Goal: Communication & Community: Answer question/provide support

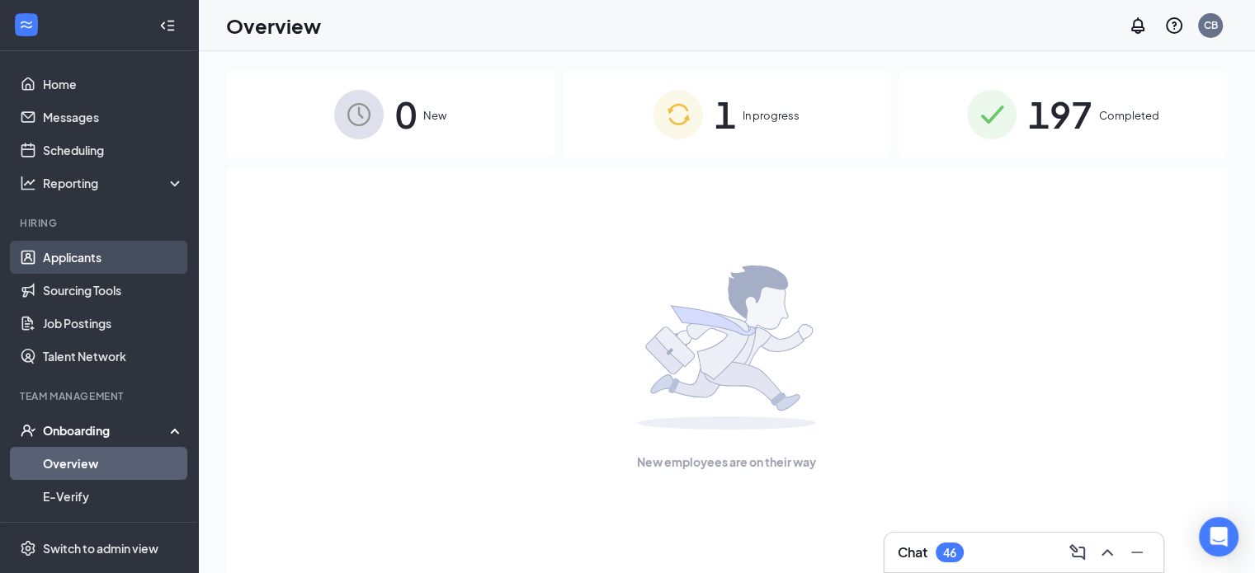
click at [69, 252] on link "Applicants" at bounding box center [113, 257] width 141 height 33
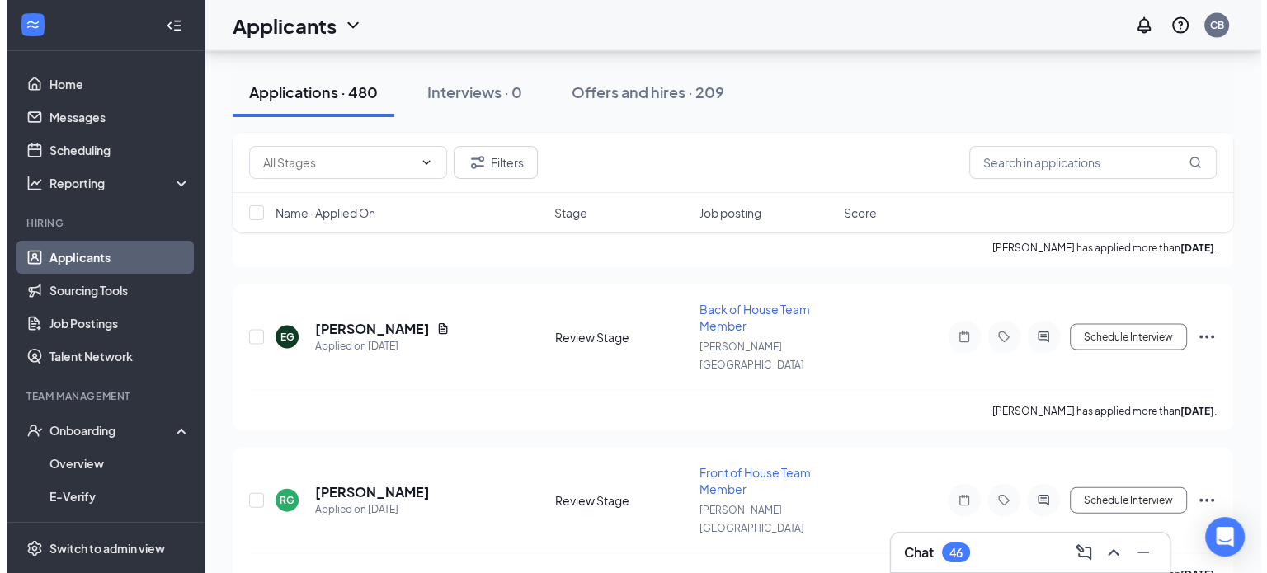
scroll to position [3516, 0]
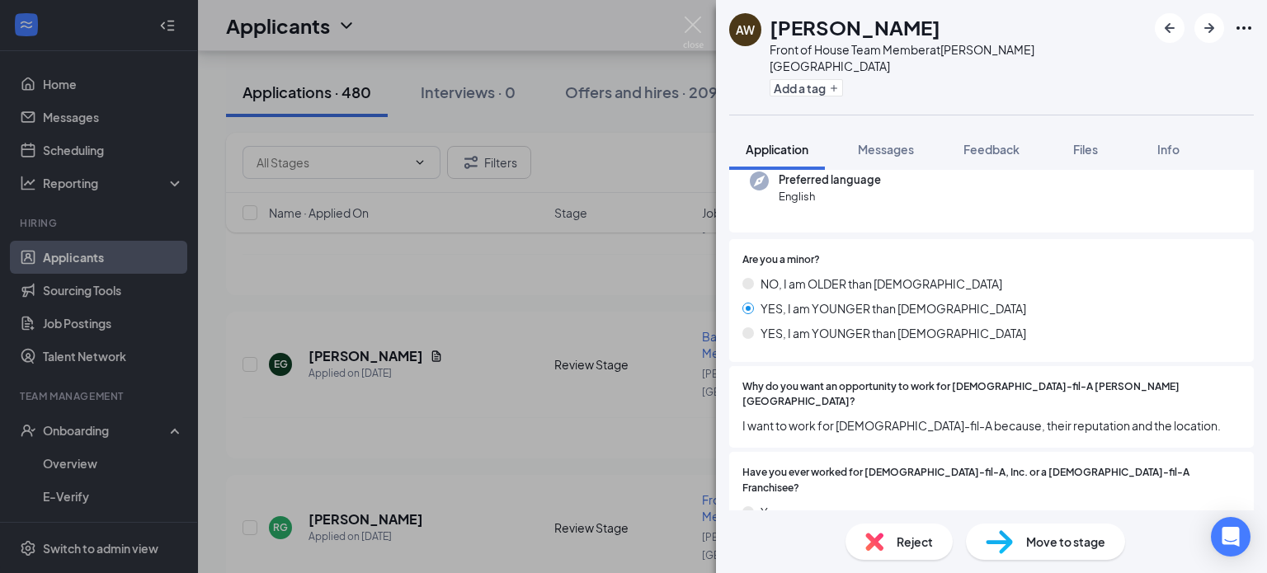
scroll to position [237, 0]
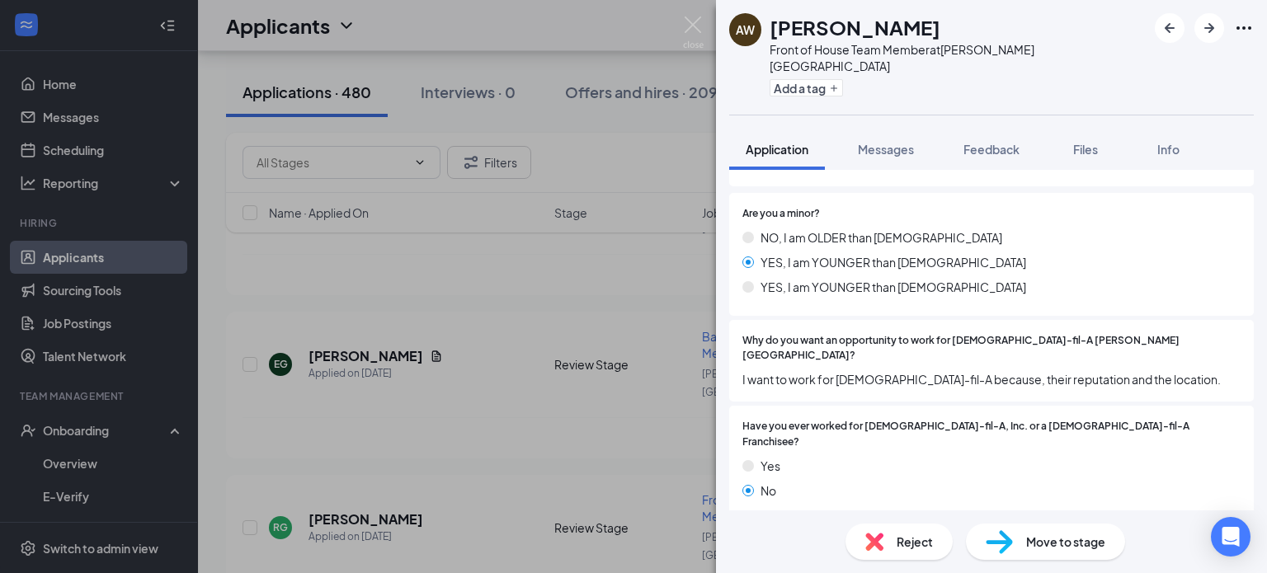
click at [568, 441] on div "[PERSON_NAME] Front of House Team Member at [PERSON_NAME][GEOGRAPHIC_DATA] Add …" at bounding box center [633, 286] width 1267 height 573
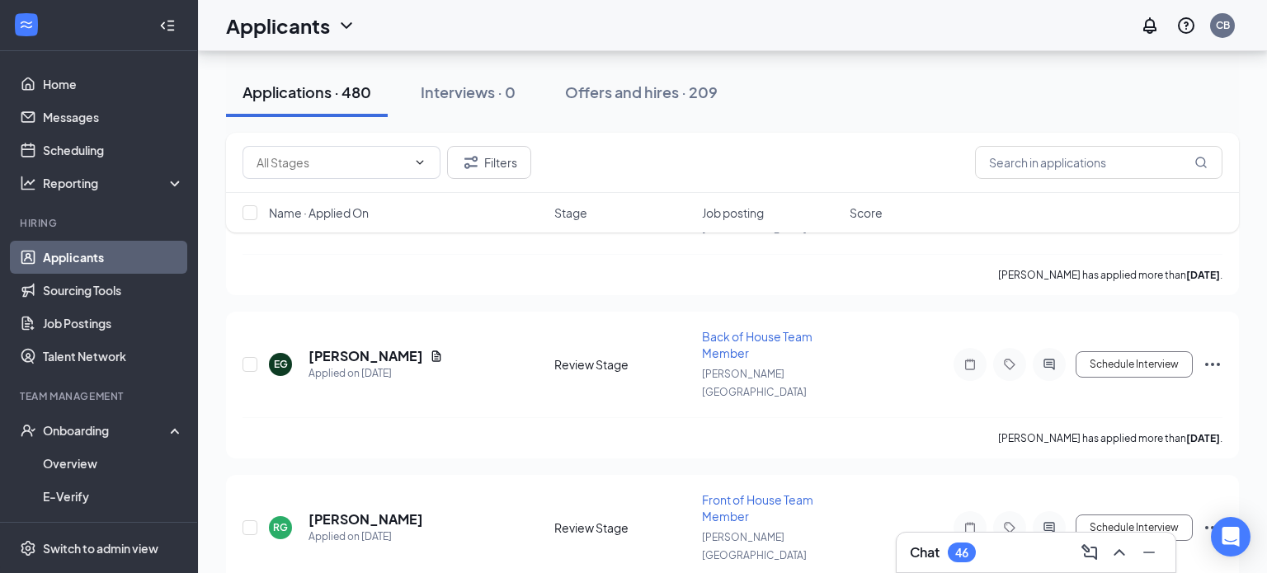
scroll to position [3748, 0]
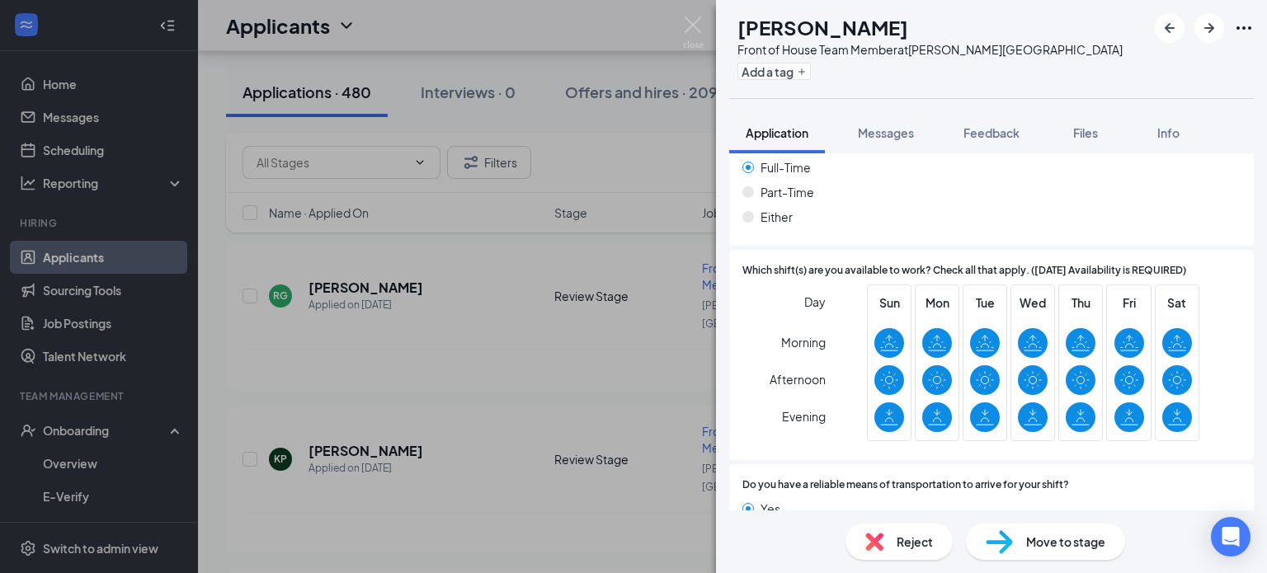
scroll to position [1125, 0]
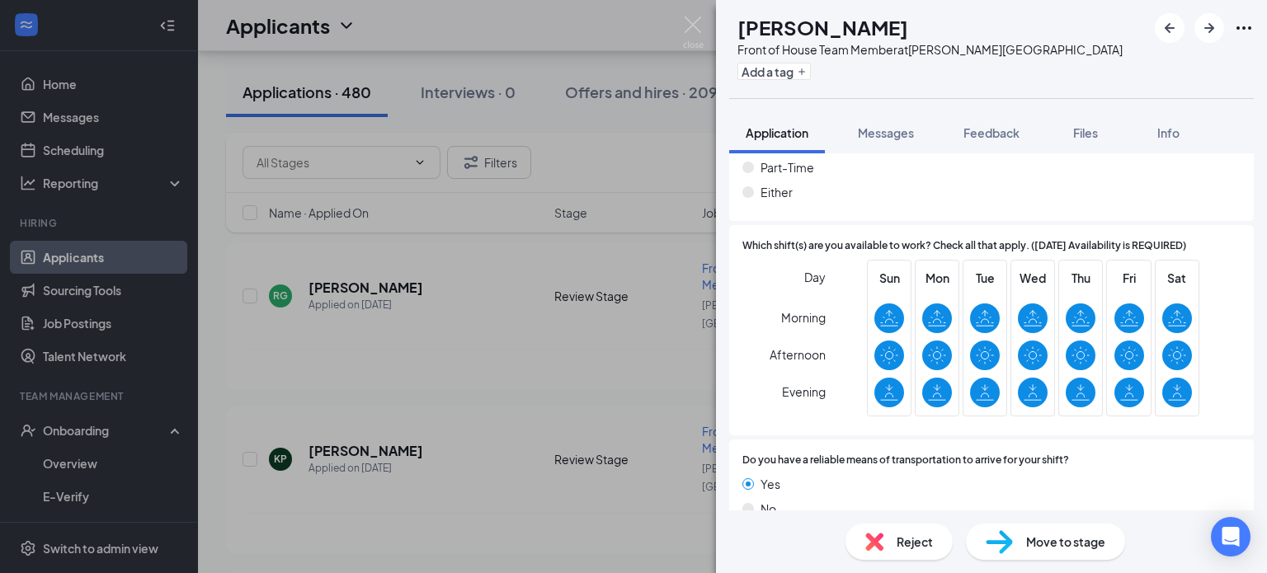
click at [354, 379] on div "EW [PERSON_NAME] Front of House Team Member at [PERSON_NAME][GEOGRAPHIC_DATA] A…" at bounding box center [633, 286] width 1267 height 573
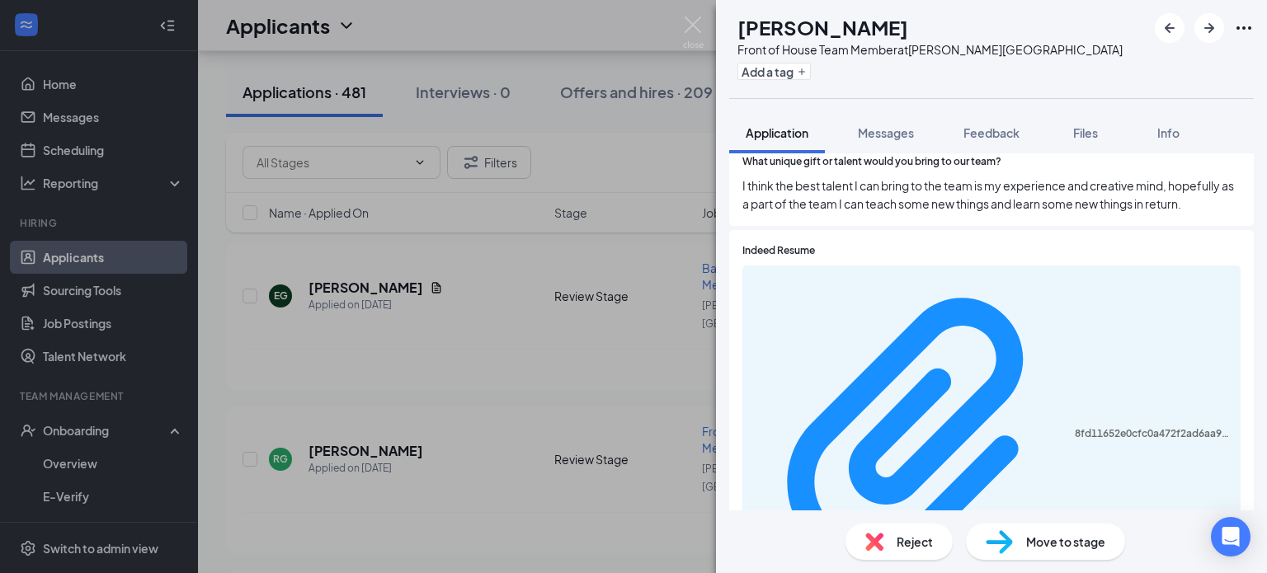
scroll to position [982, 0]
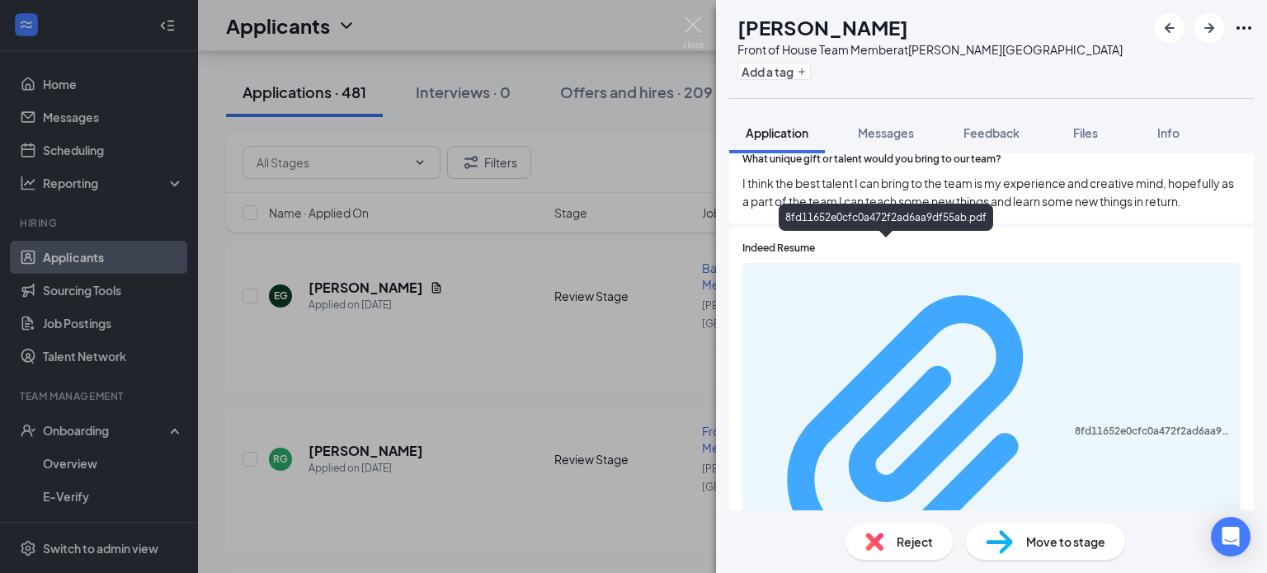
click at [1075, 425] on div "8fd11652e0cfc0a472f2ad6aa9df55ab.pdf" at bounding box center [1153, 431] width 156 height 13
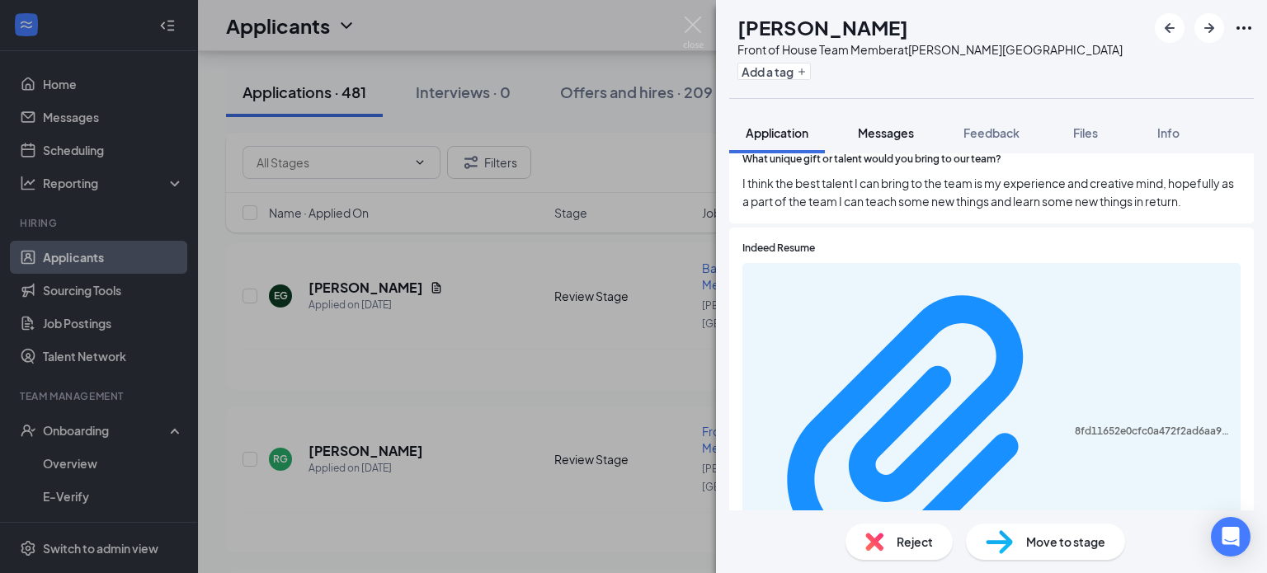
click at [891, 126] on span "Messages" at bounding box center [886, 132] width 56 height 15
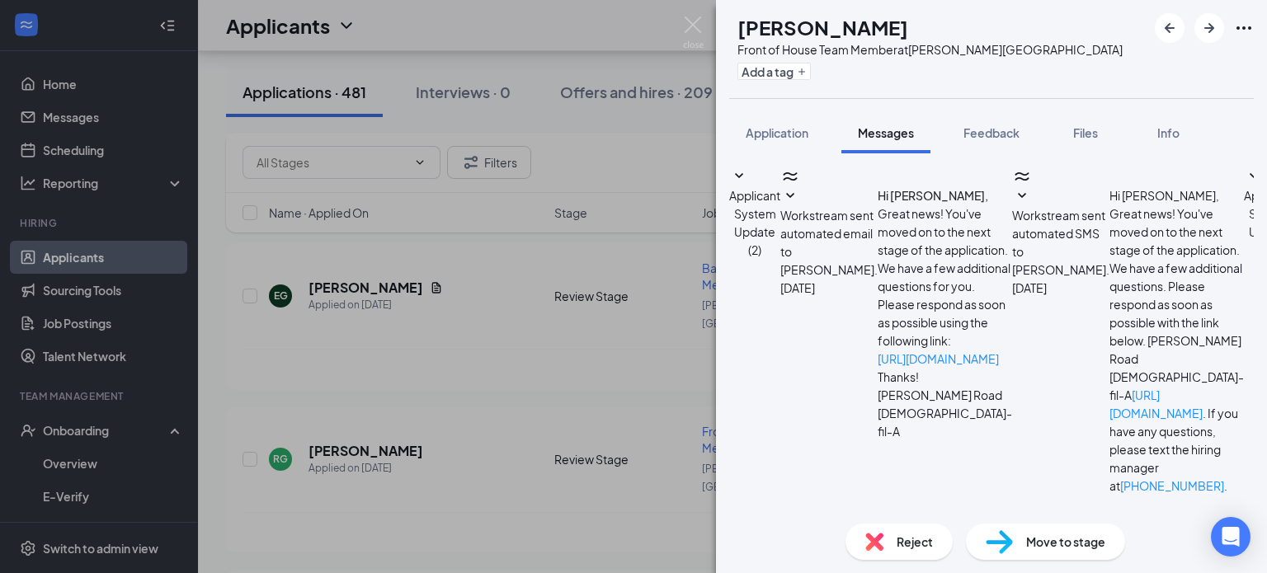
click at [822, 531] on textarea at bounding box center [825, 580] width 193 height 99
paste textarea "Hello! We have reviewed your application for a position at [DEMOGRAPHIC_DATA]-f…"
type textarea "Hello! We have reviewed your application for a position at [DEMOGRAPHIC_DATA]-f…"
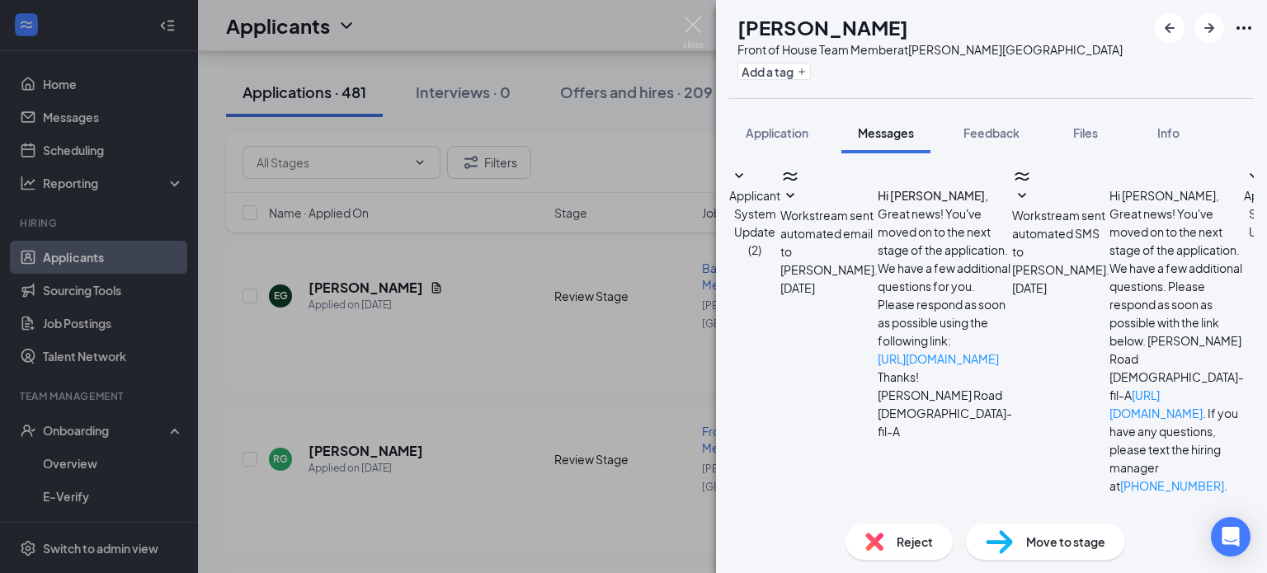
checkbox input "true"
click at [796, 531] on textarea "Hello! We have reviewed your application for a position at [DEMOGRAPHIC_DATA]-f…" at bounding box center [825, 580] width 193 height 99
type textarea "Hello [PERSON_NAME]! We have reviewed your application for a position at [DEMOG…"
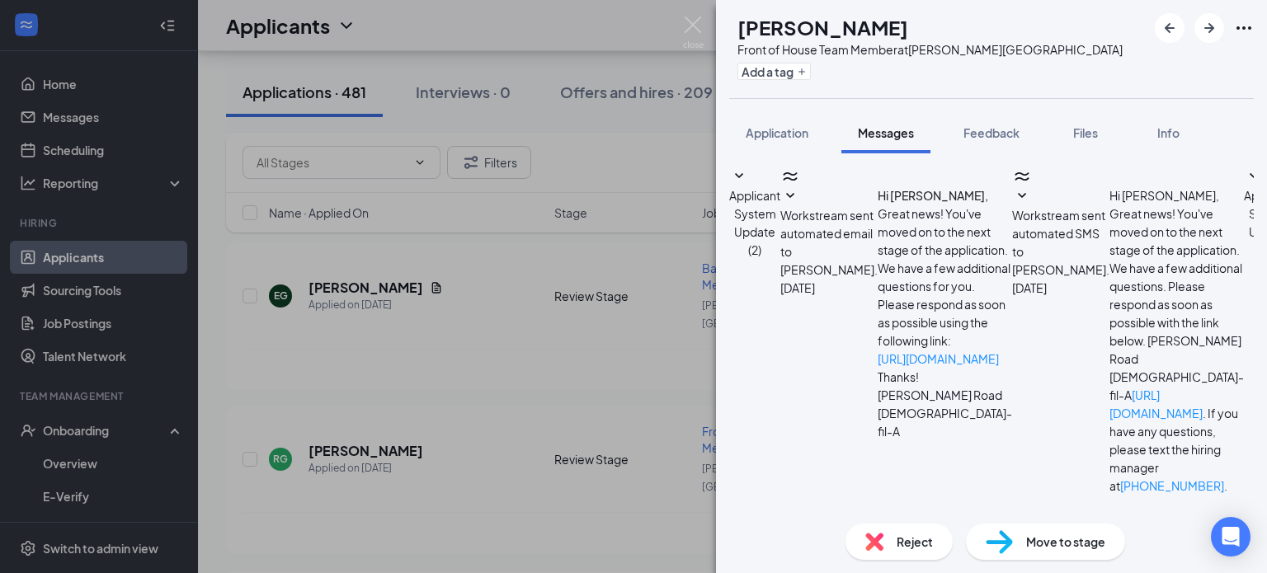
click at [665, 395] on div "AR [PERSON_NAME] Front of House Team Member at [PERSON_NAME][GEOGRAPHIC_DATA] A…" at bounding box center [633, 286] width 1267 height 573
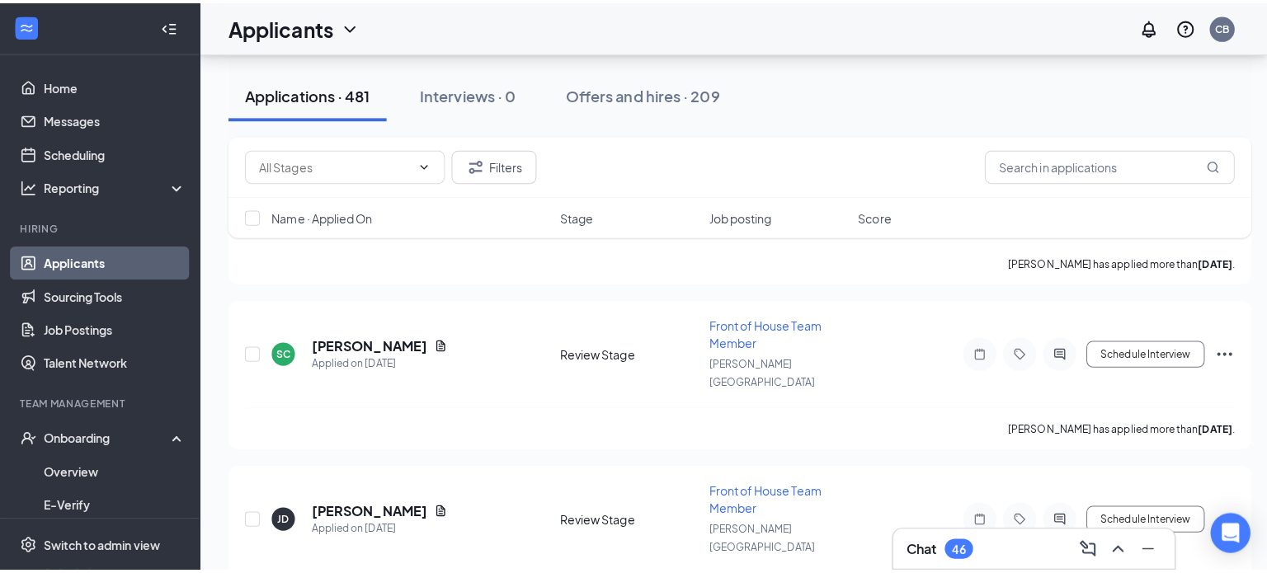
scroll to position [6793, 0]
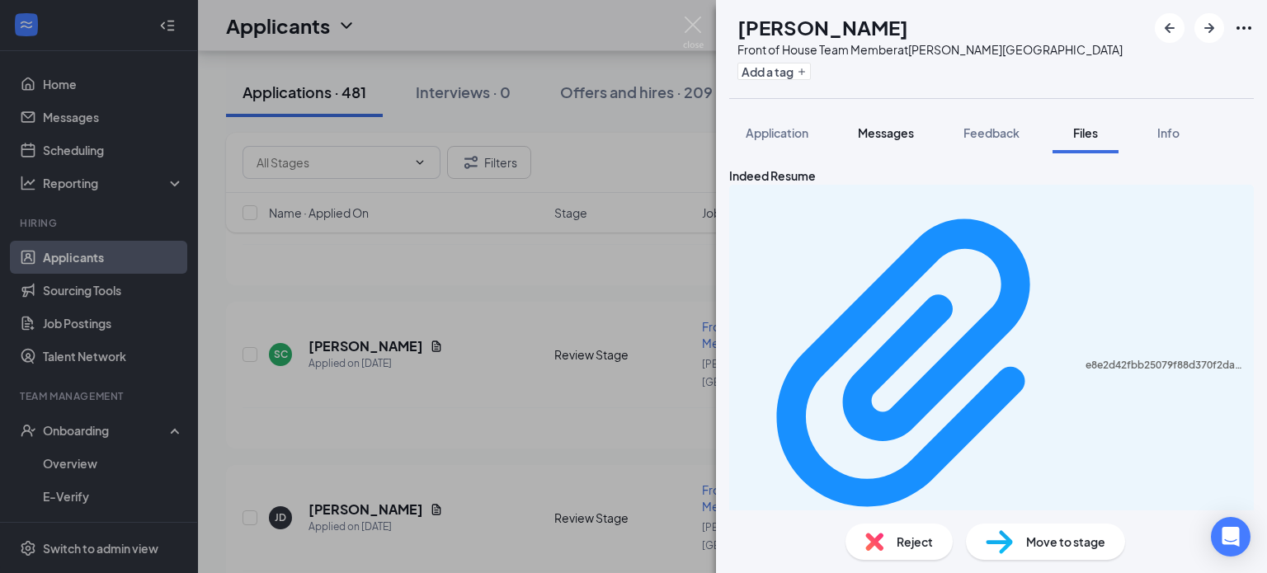
click at [888, 131] on span "Messages" at bounding box center [886, 132] width 56 height 15
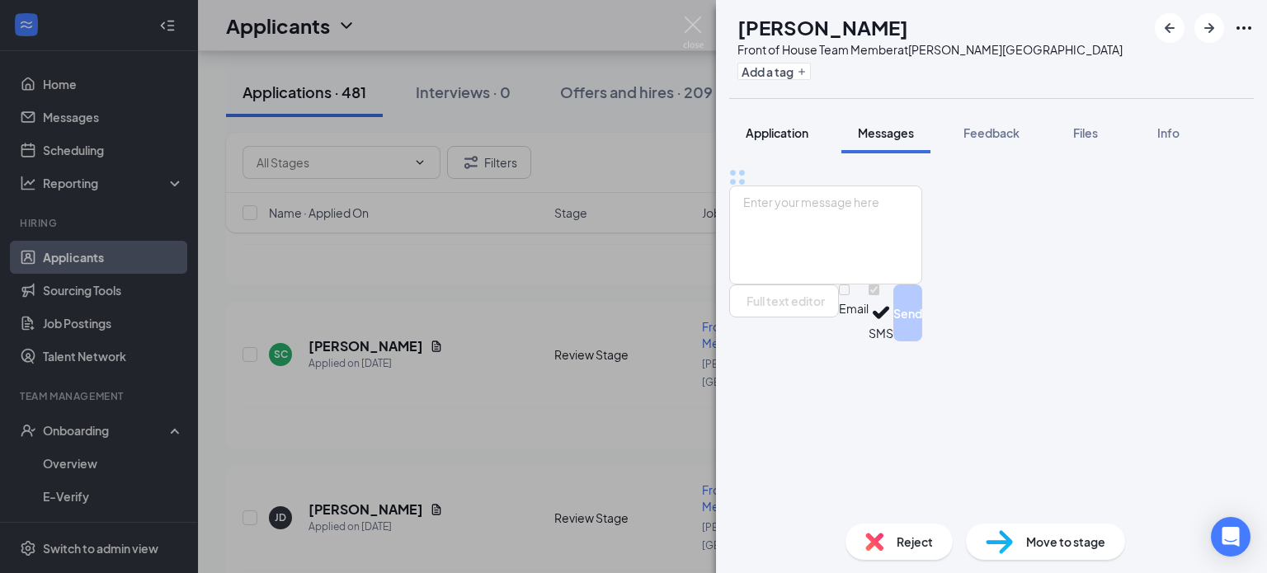
click at [788, 130] on span "Application" at bounding box center [777, 132] width 63 height 15
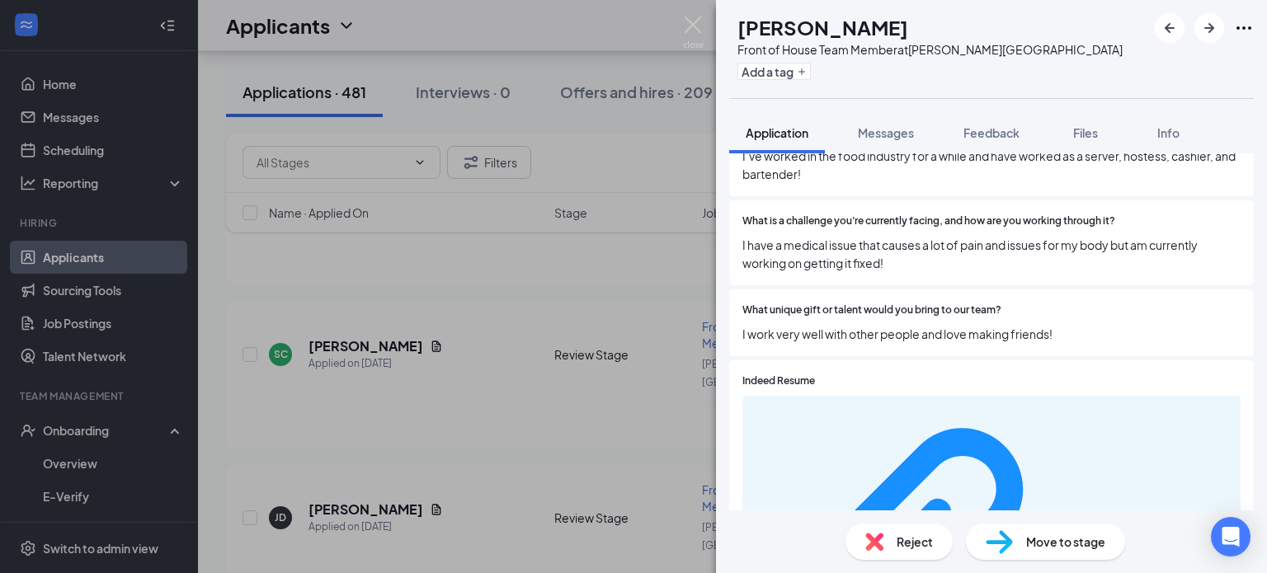
scroll to position [691, 0]
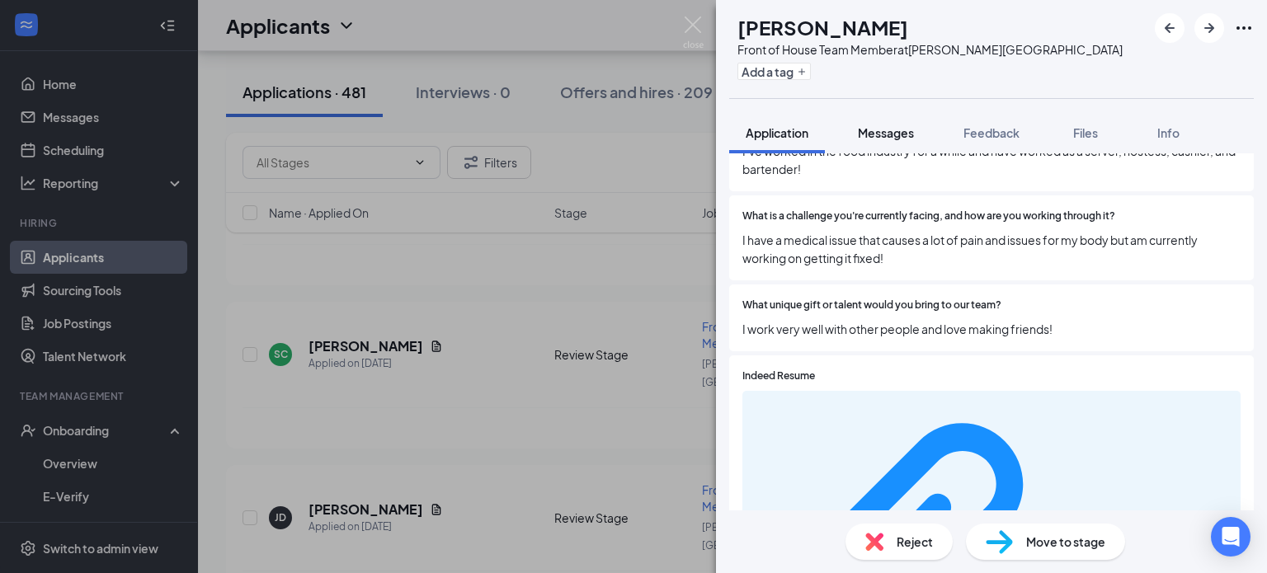
click at [882, 130] on span "Messages" at bounding box center [886, 132] width 56 height 15
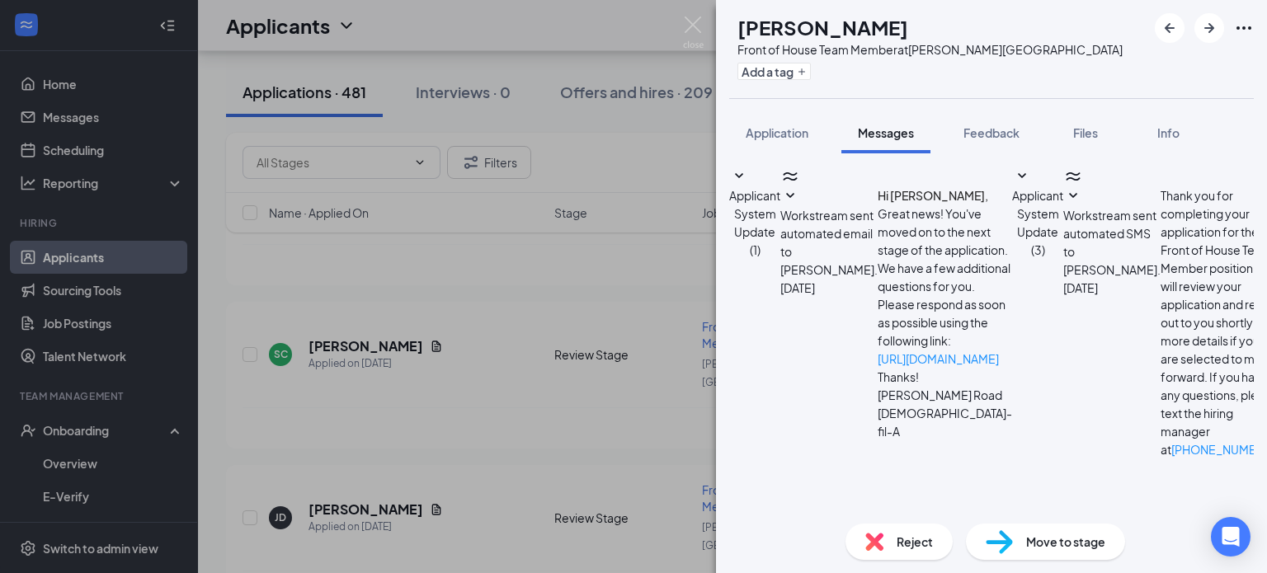
scroll to position [153, 0]
click at [922, 531] on textarea at bounding box center [825, 580] width 193 height 99
paste textarea "Hello! We have reviewed your application for a position at [DEMOGRAPHIC_DATA]-f…"
click at [797, 531] on textarea "Hello! We have reviewed your application for a position at [DEMOGRAPHIC_DATA]-f…" at bounding box center [825, 580] width 193 height 99
type textarea "Hello [PERSON_NAME]! We have reviewed your application for a position at [DEMOG…"
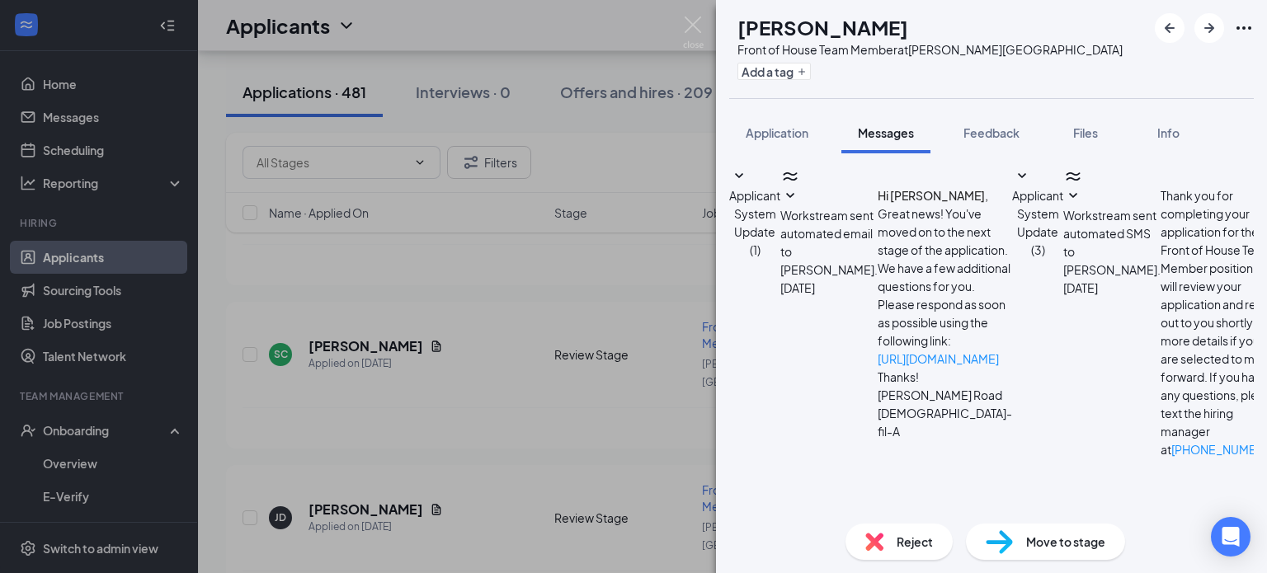
checkbox input "true"
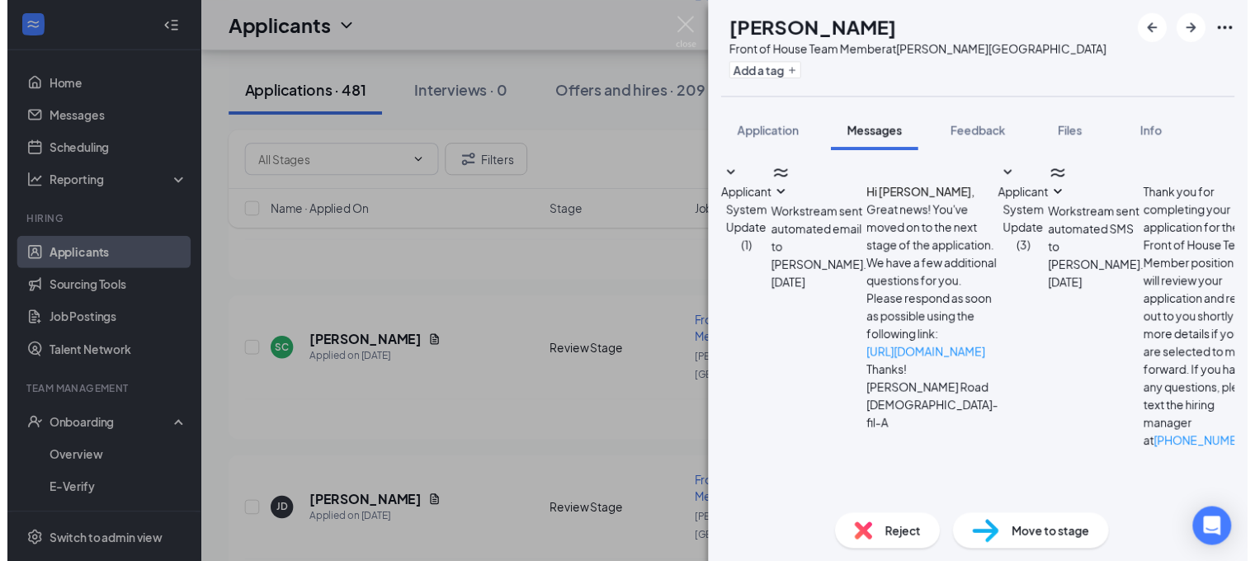
scroll to position [509, 0]
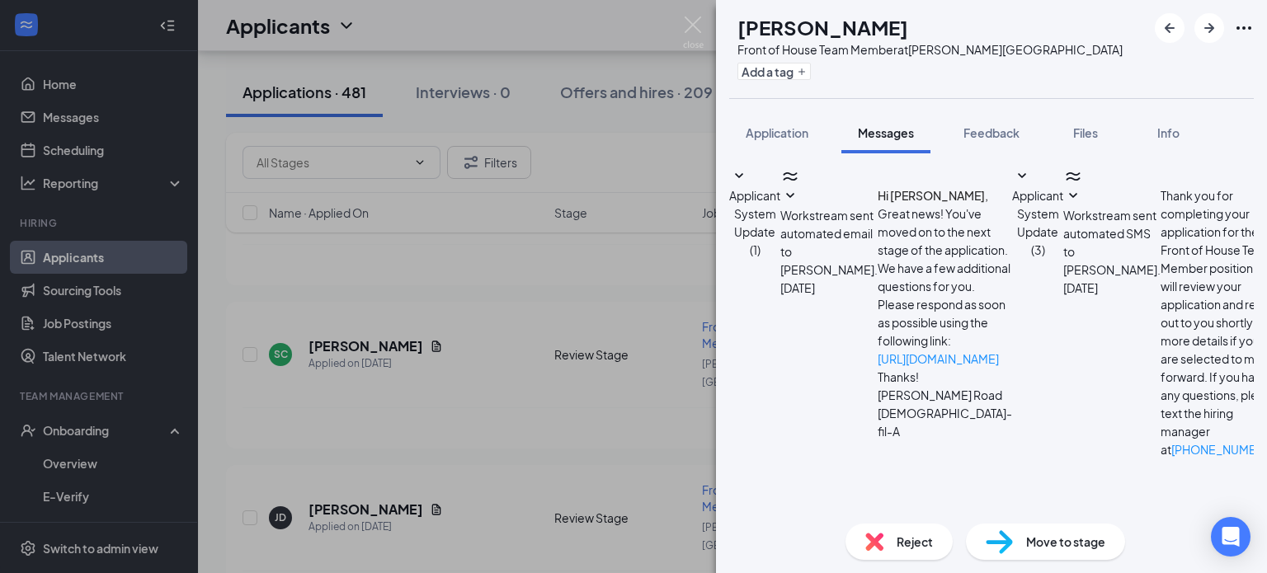
click at [571, 307] on div "WR [PERSON_NAME] Front of House Team Member at [PERSON_NAME][GEOGRAPHIC_DATA] A…" at bounding box center [633, 286] width 1267 height 573
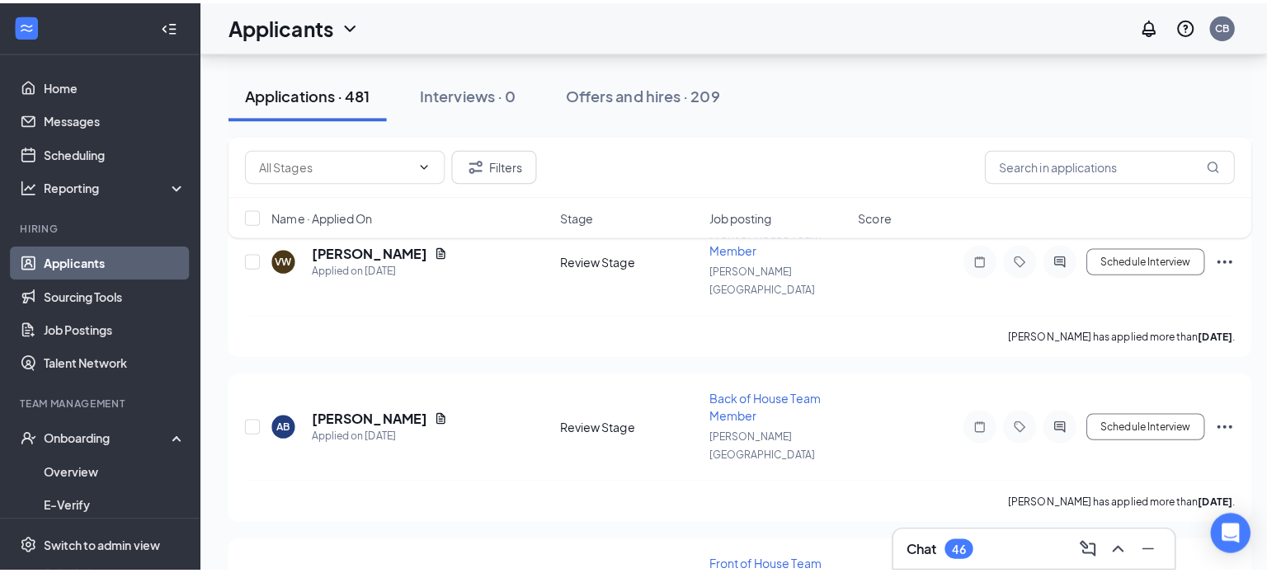
scroll to position [6351, 0]
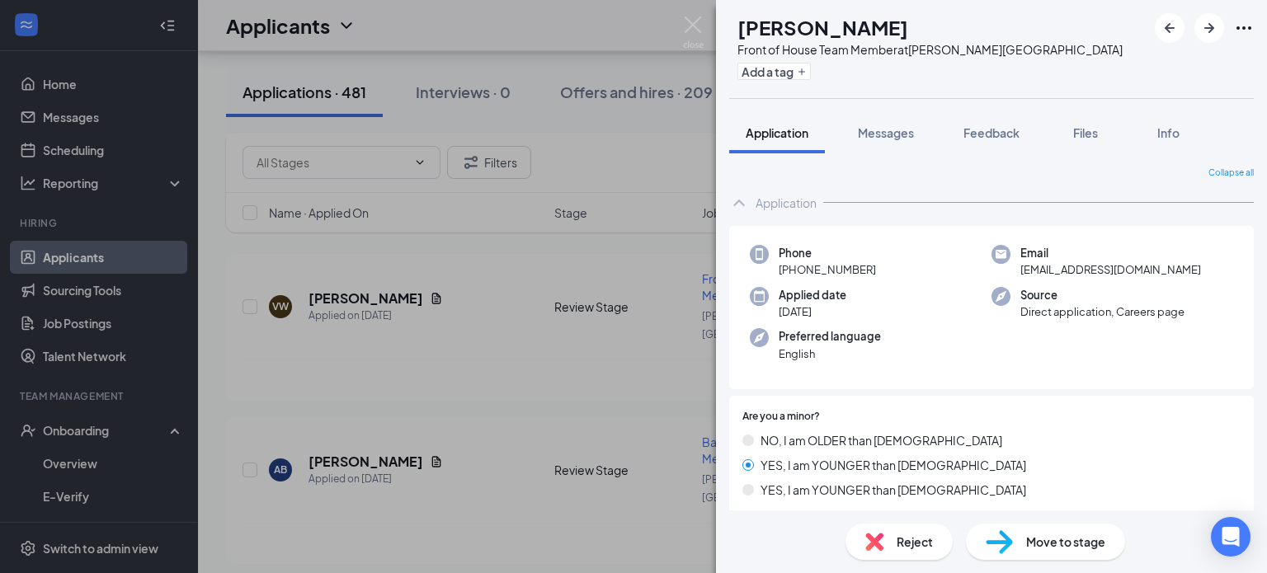
click at [290, 531] on div "BN [PERSON_NAME] Front of House Team Member at [PERSON_NAME][GEOGRAPHIC_DATA] A…" at bounding box center [633, 286] width 1267 height 573
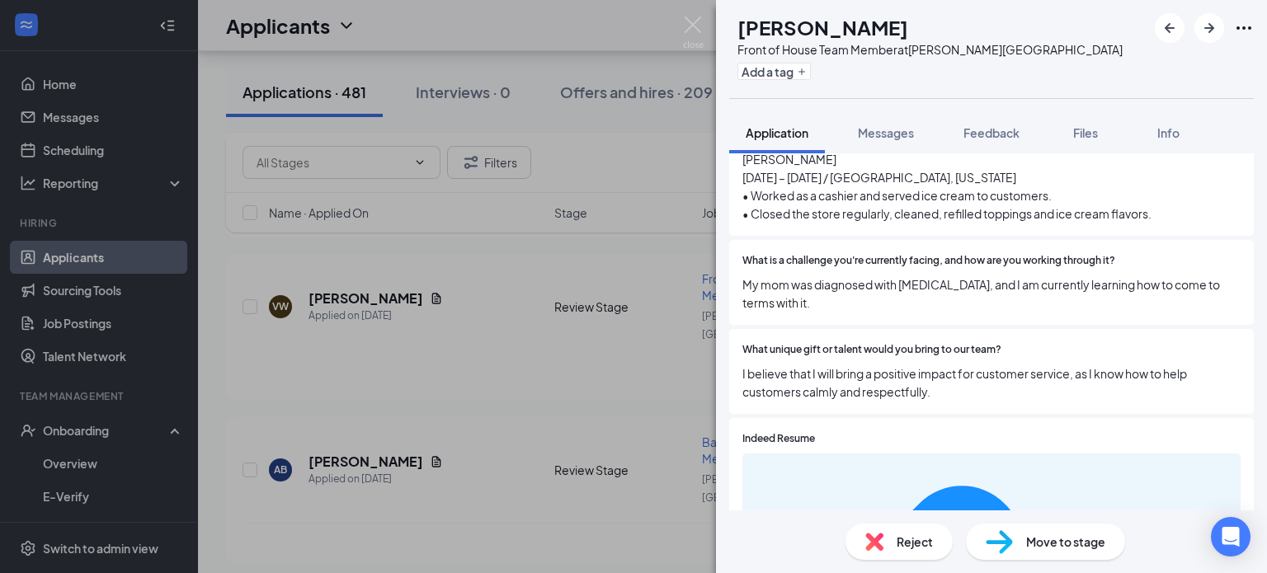
scroll to position [890, 0]
click at [884, 138] on span "Messages" at bounding box center [886, 132] width 56 height 15
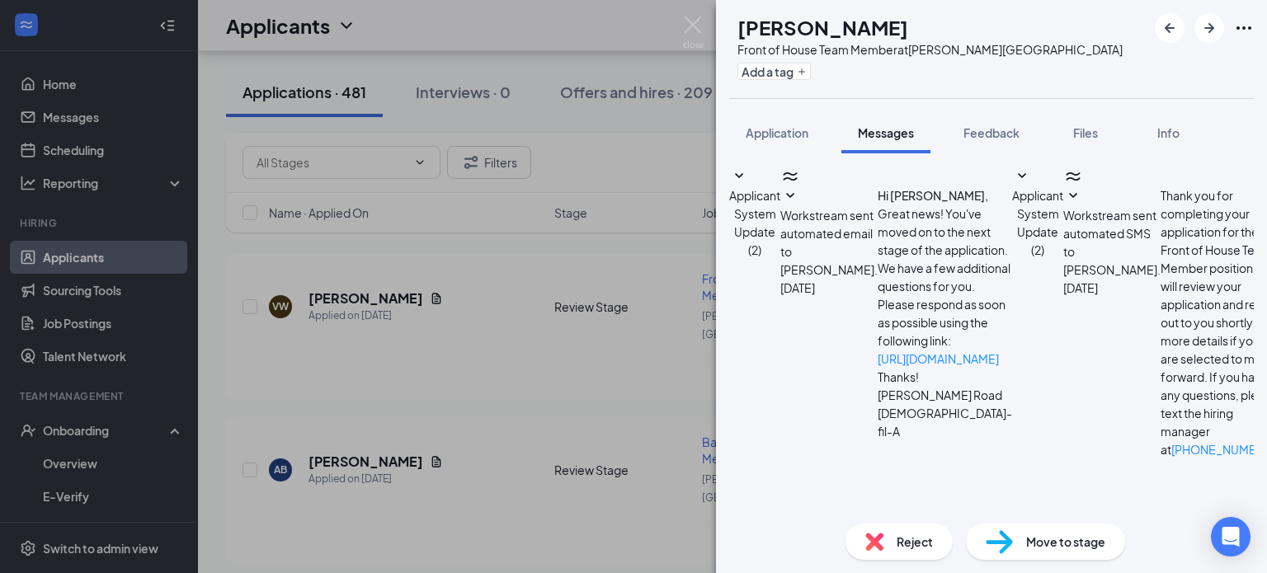
scroll to position [153, 0]
click at [843, 531] on textarea at bounding box center [825, 580] width 193 height 99
paste textarea "Hello! We have reviewed your application for a position at [DEMOGRAPHIC_DATA]-f…"
click at [798, 531] on textarea "Hello! We have reviewed your application for a position at [DEMOGRAPHIC_DATA]-f…" at bounding box center [825, 580] width 193 height 99
type textarea "Hello [PERSON_NAME]! We have reviewed your application for a position at [DEMOG…"
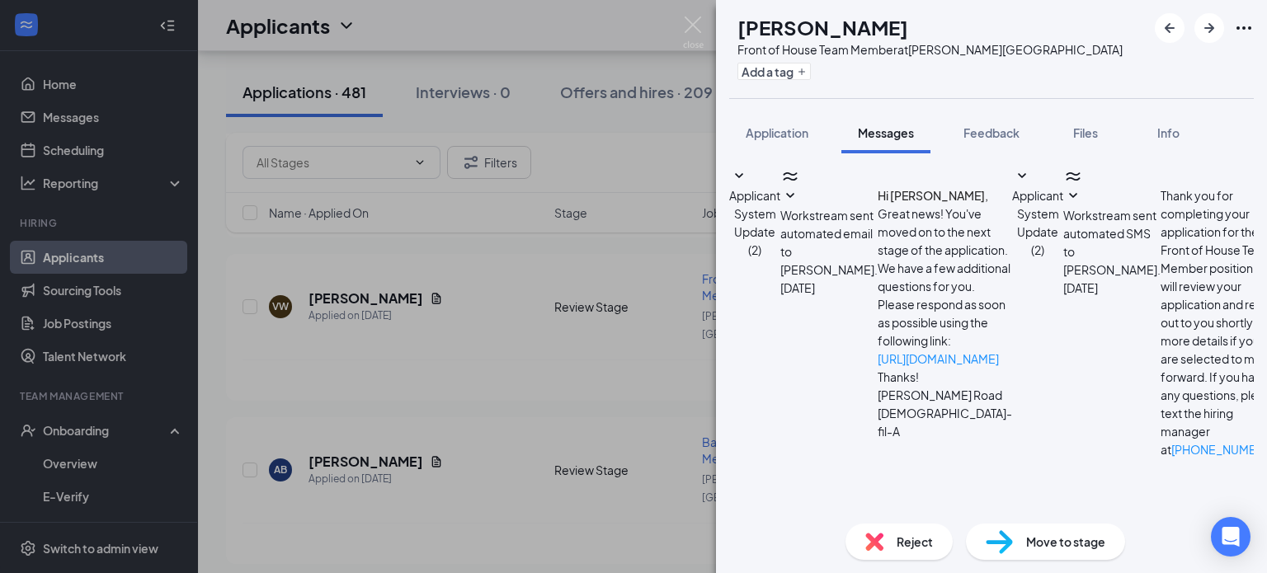
drag, startPoint x: 911, startPoint y: 27, endPoint x: 763, endPoint y: 33, distance: 147.8
click at [763, 33] on div "LP [PERSON_NAME] Front of House Team Member at [PERSON_NAME][GEOGRAPHIC_DATA] A…" at bounding box center [925, 49] width 393 height 72
copy div "[PERSON_NAME]"
checkbox input "true"
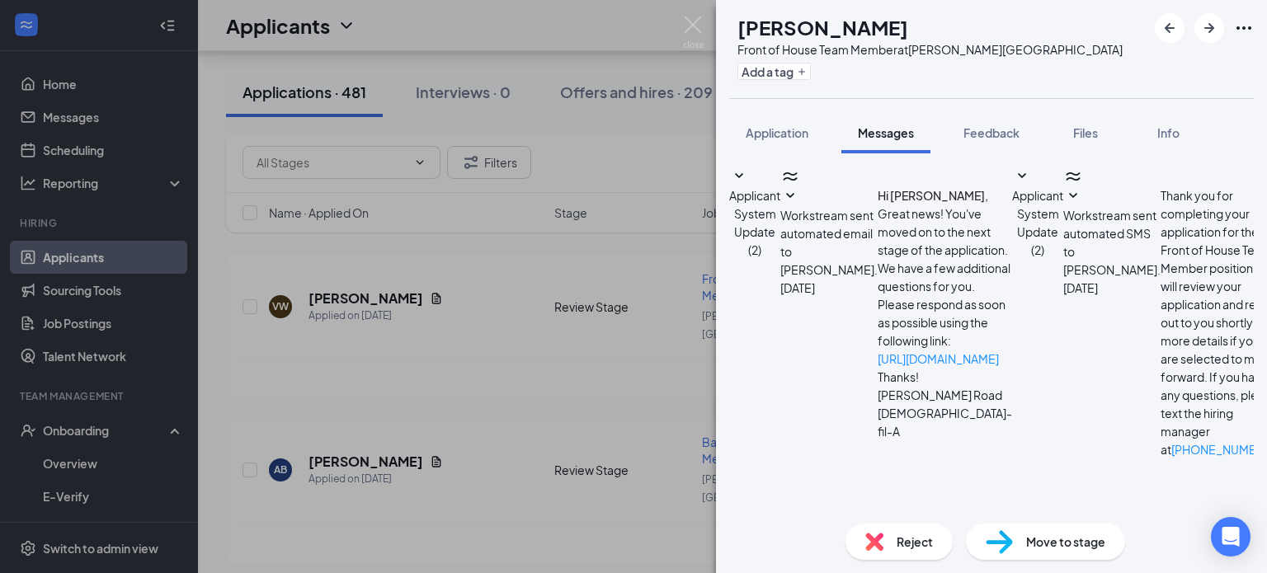
click at [464, 301] on div "LP [PERSON_NAME] Front of House Team Member at [PERSON_NAME][GEOGRAPHIC_DATA] A…" at bounding box center [633, 286] width 1267 height 573
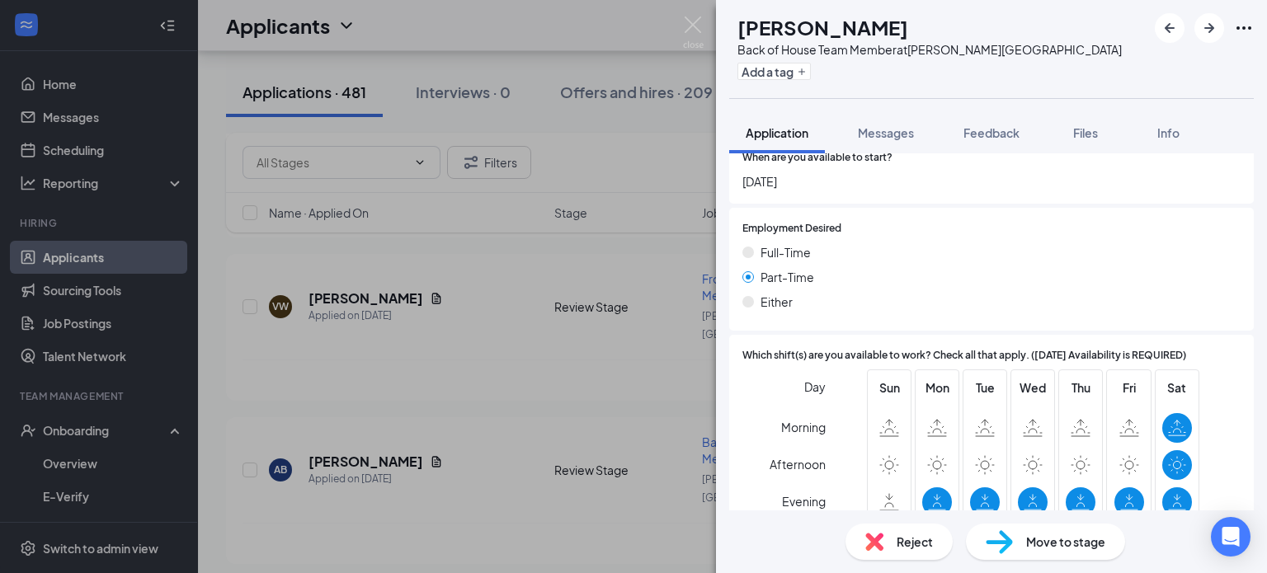
scroll to position [1161, 0]
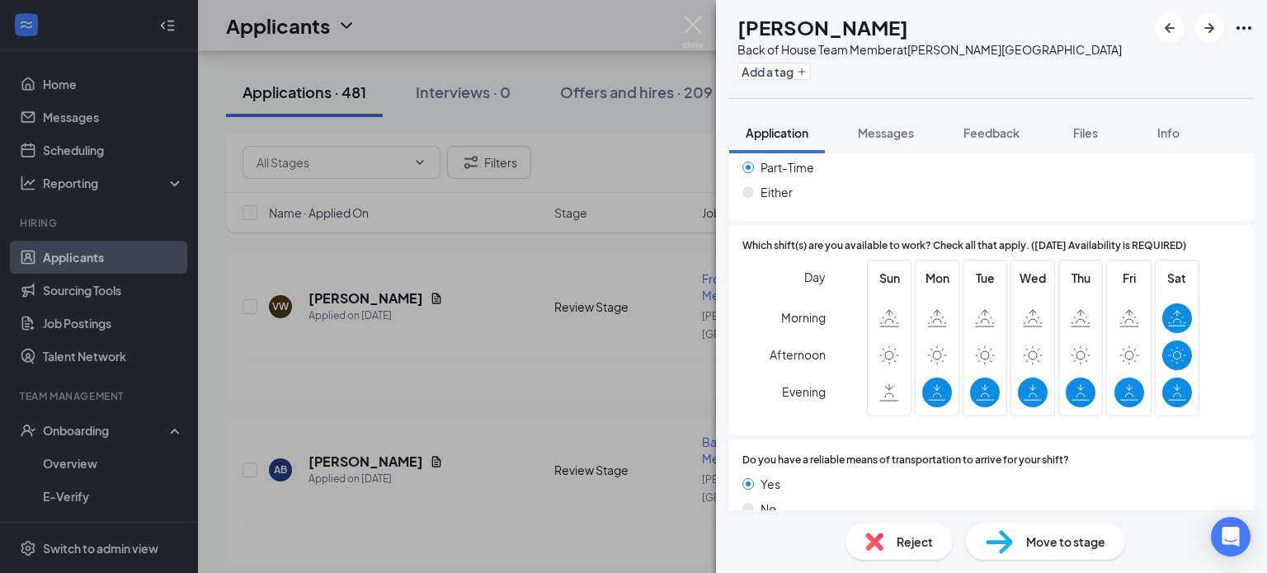
click at [489, 324] on div "[PERSON_NAME] Jamontre [PERSON_NAME] Back of House Team Member at [PERSON_NAME]…" at bounding box center [633, 286] width 1267 height 573
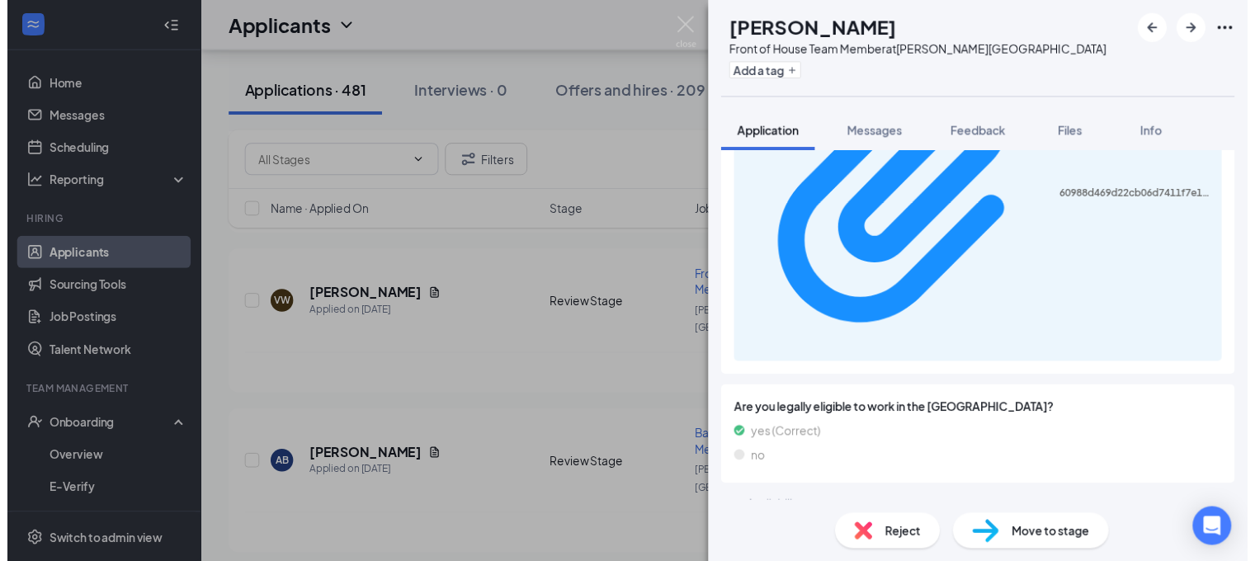
scroll to position [1431, 0]
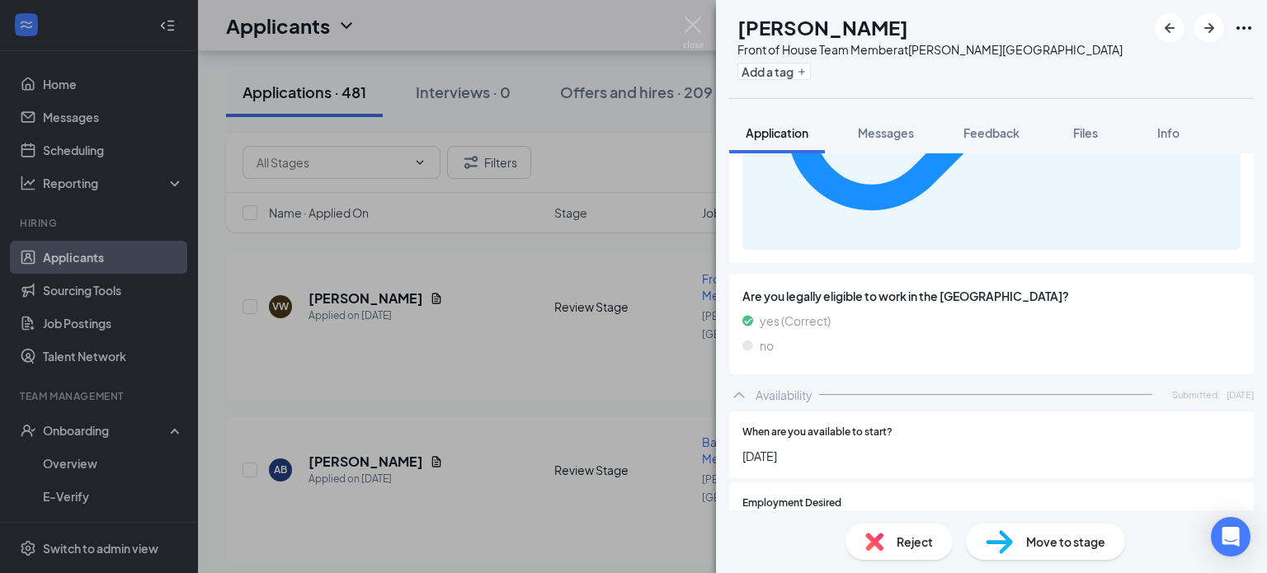
click at [571, 369] on div "LP [PERSON_NAME] Front of House Team Member at [PERSON_NAME][GEOGRAPHIC_DATA] A…" at bounding box center [633, 286] width 1267 height 573
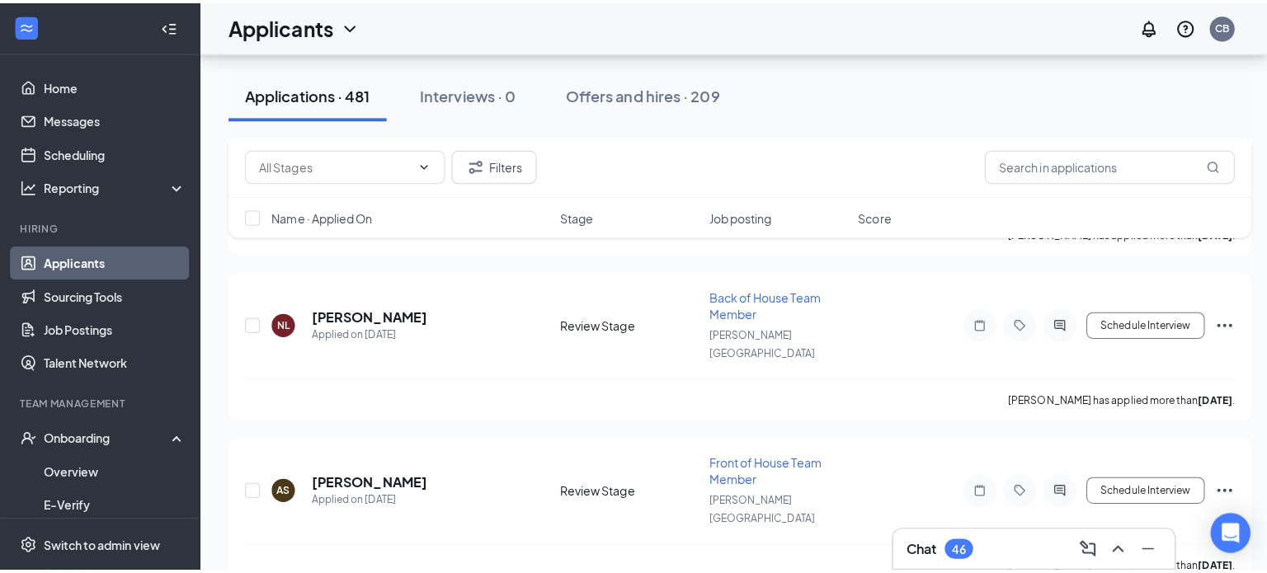
scroll to position [5032, 0]
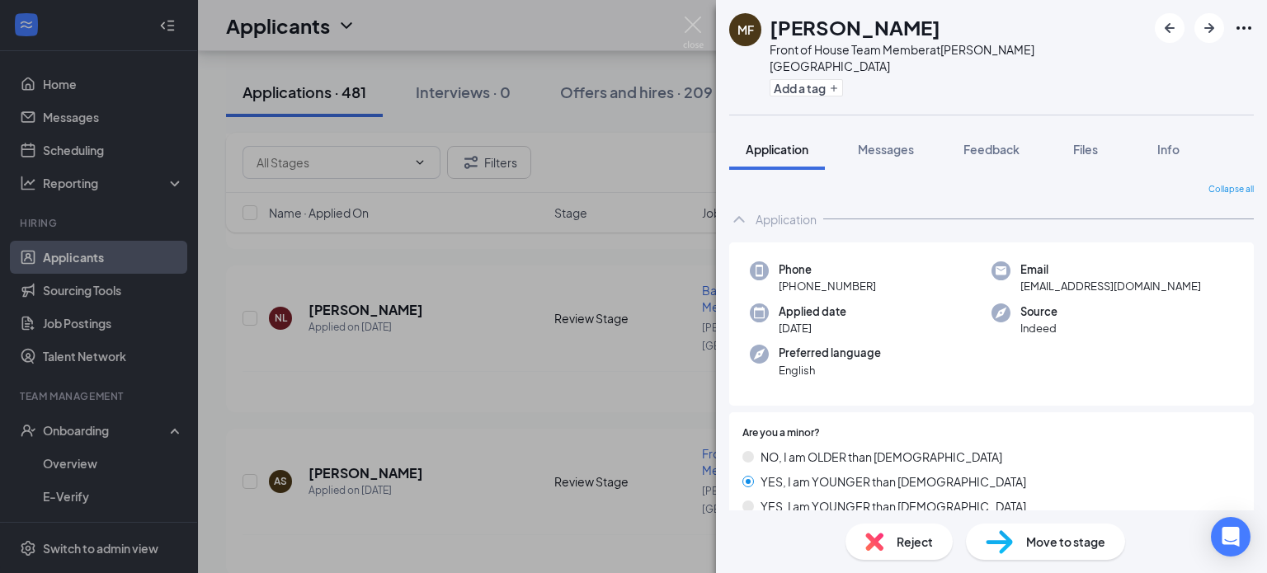
click at [365, 380] on div "MF [PERSON_NAME] Front of House Team Member at [PERSON_NAME][GEOGRAPHIC_DATA] A…" at bounding box center [633, 286] width 1267 height 573
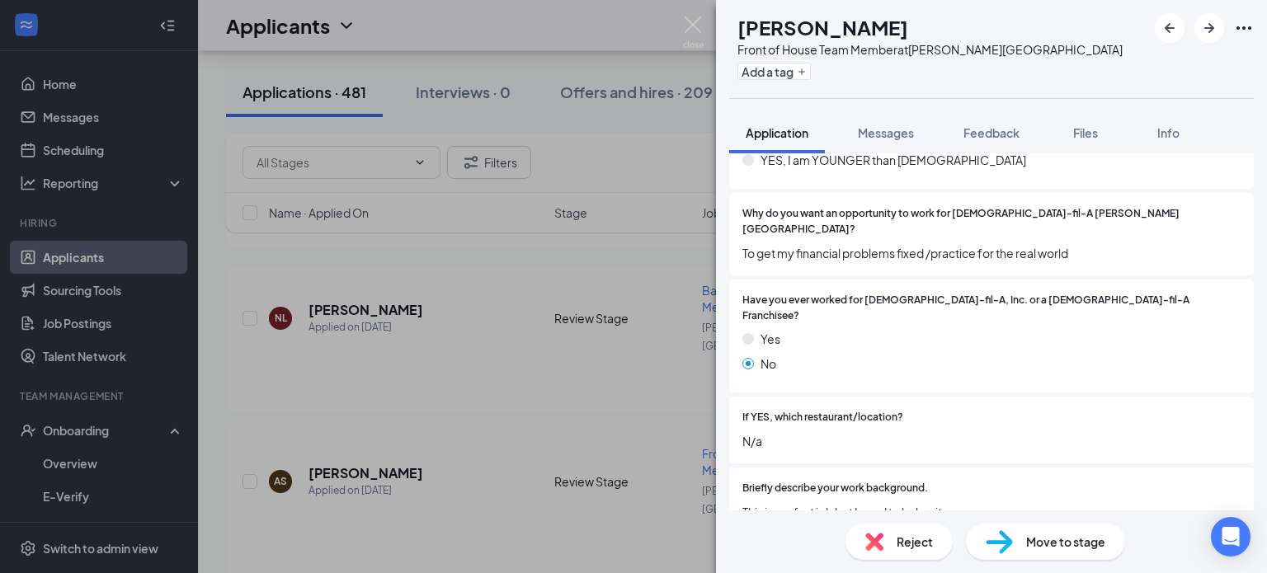
scroll to position [337, 0]
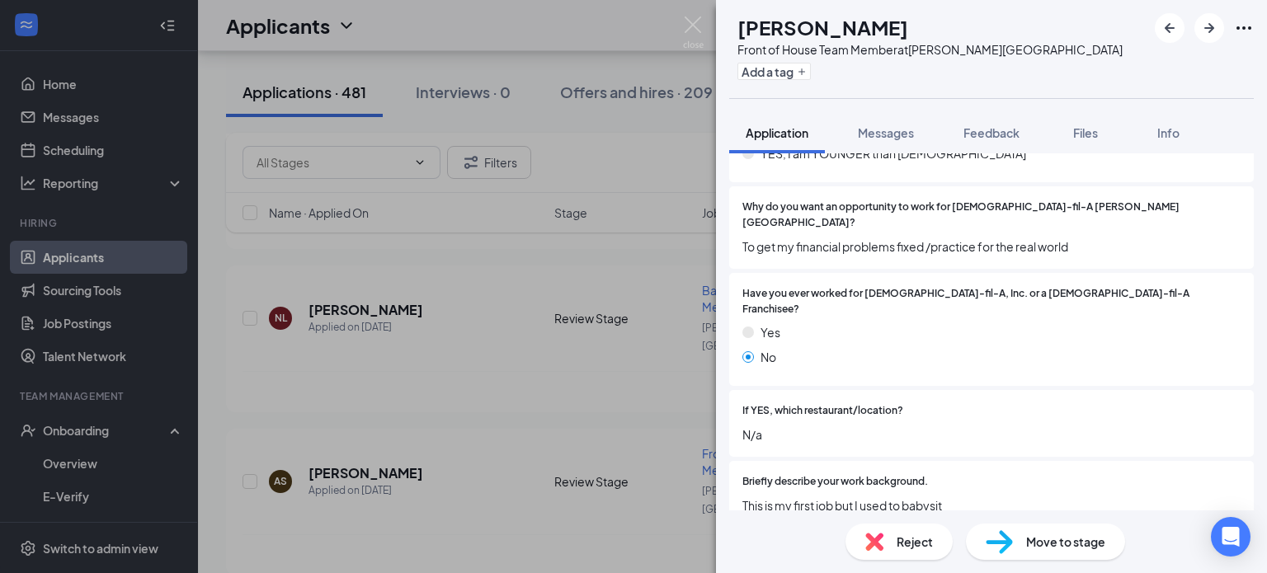
click at [574, 371] on div "[PERSON_NAME] Front of House Team Member at [PERSON_NAME][GEOGRAPHIC_DATA] Add …" at bounding box center [633, 286] width 1267 height 573
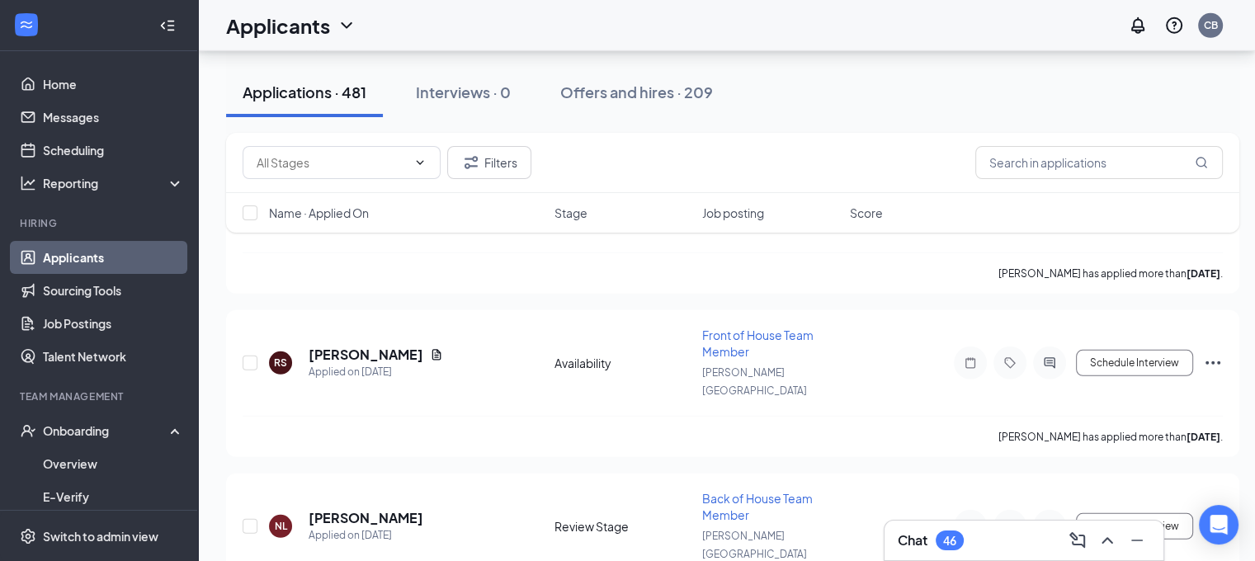
scroll to position [4820, 10]
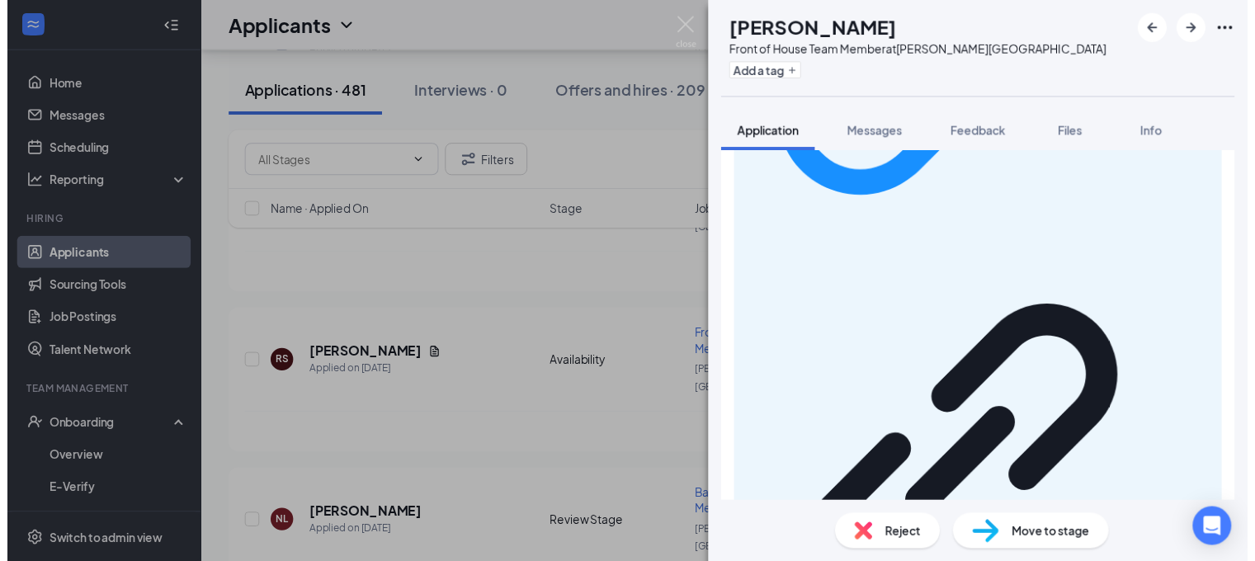
scroll to position [1596, 0]
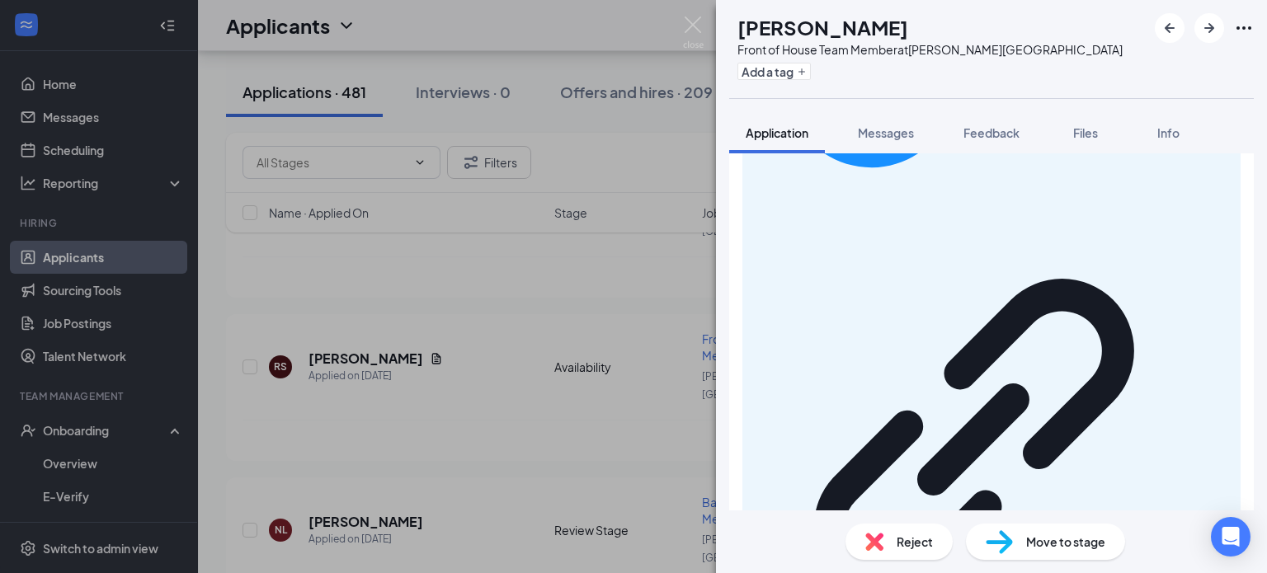
click at [487, 266] on div "SK [PERSON_NAME] Front of House Team Member at [PERSON_NAME][GEOGRAPHIC_DATA] A…" at bounding box center [633, 286] width 1267 height 573
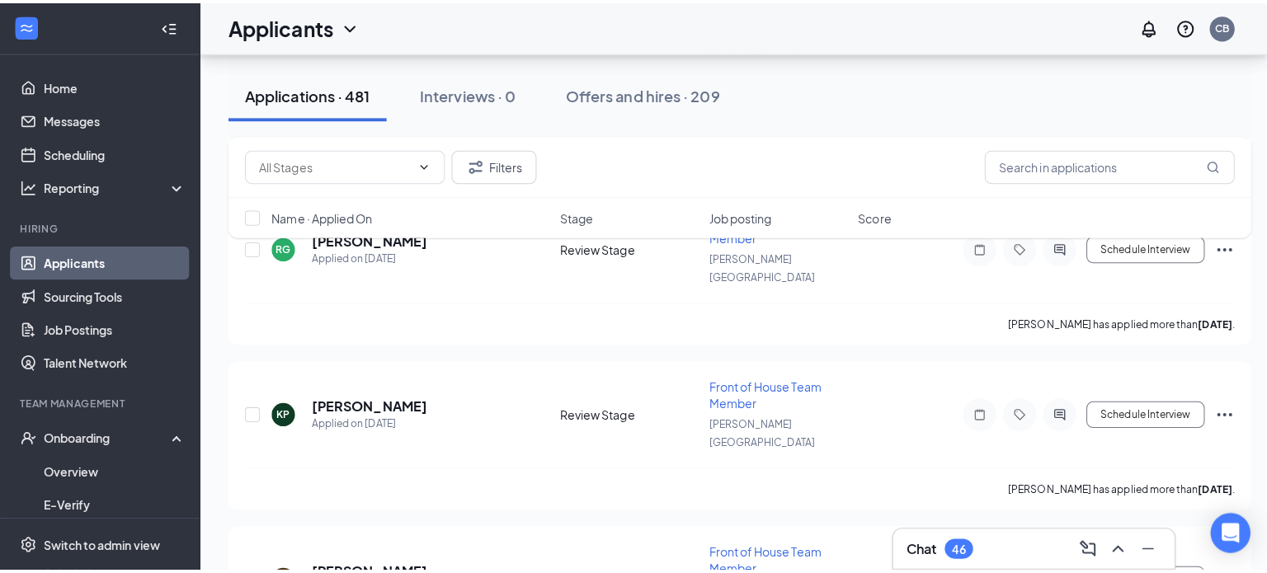
scroll to position [3963, 0]
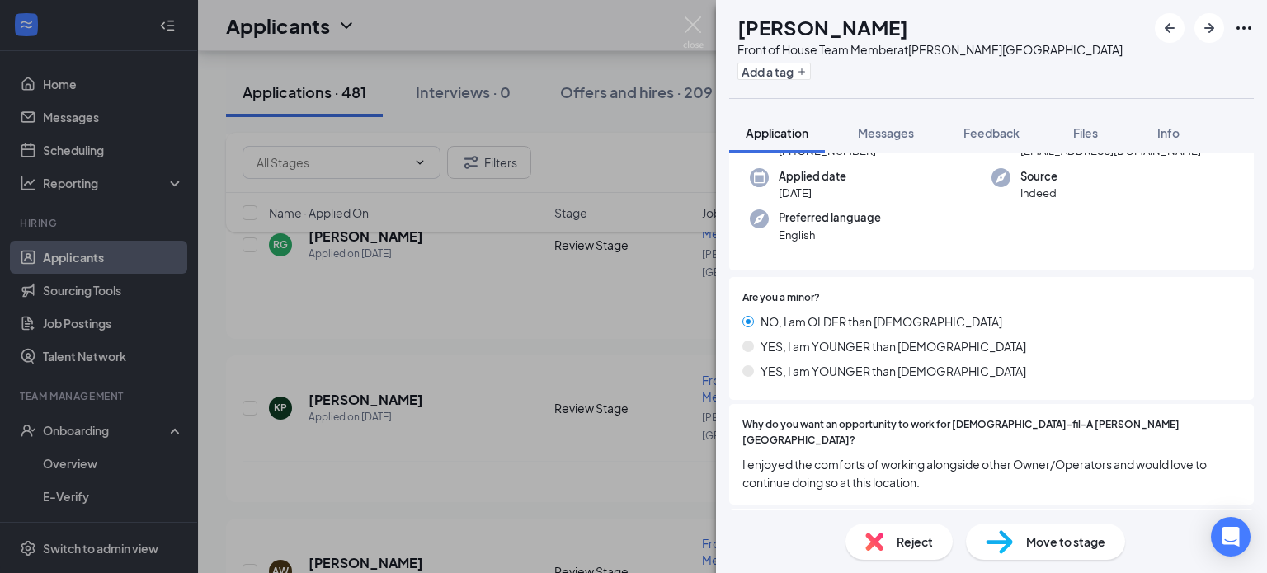
scroll to position [107, 0]
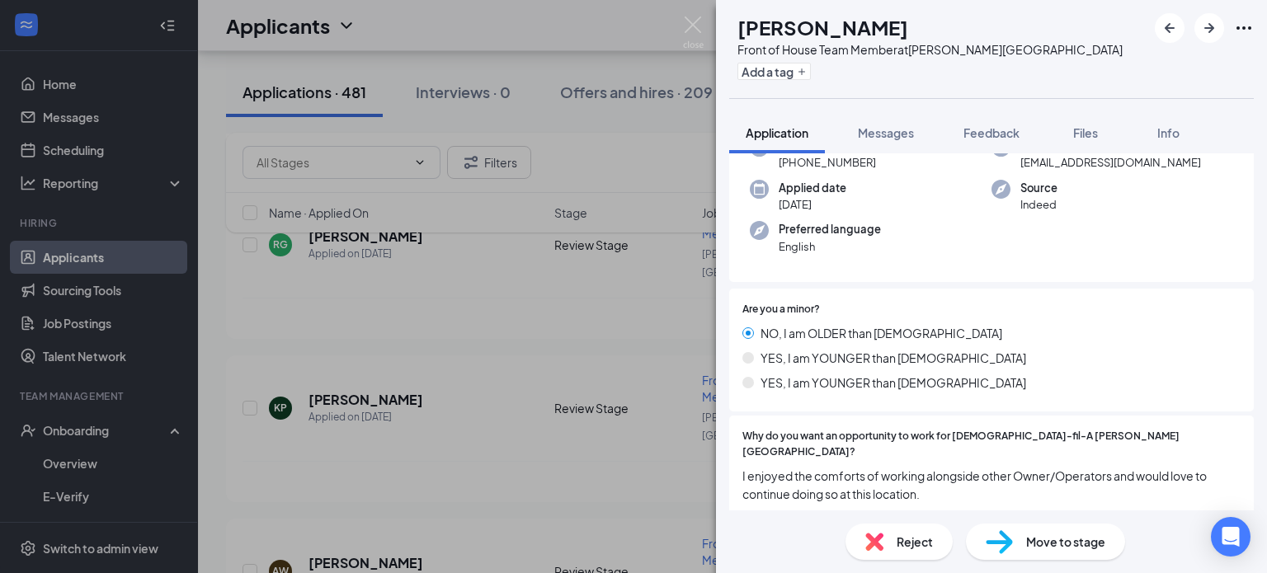
drag, startPoint x: 770, startPoint y: 29, endPoint x: 953, endPoint y: 30, distance: 183.1
click at [953, 30] on div "[PERSON_NAME]" at bounding box center [929, 27] width 385 height 28
copy h1 "[PERSON_NAME]"
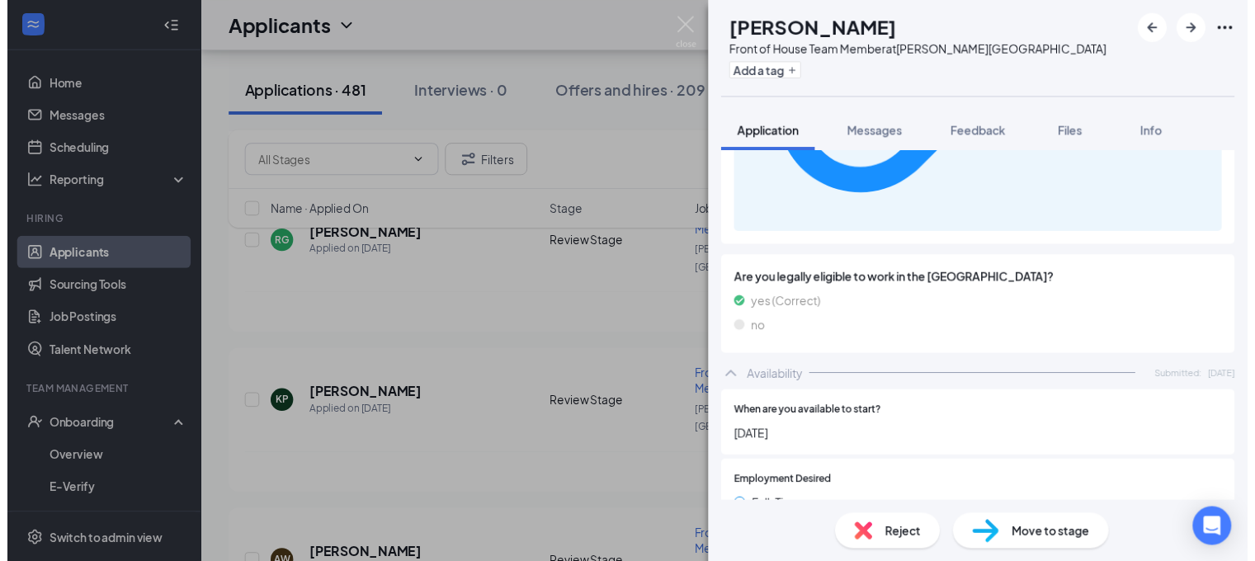
scroll to position [1351, 0]
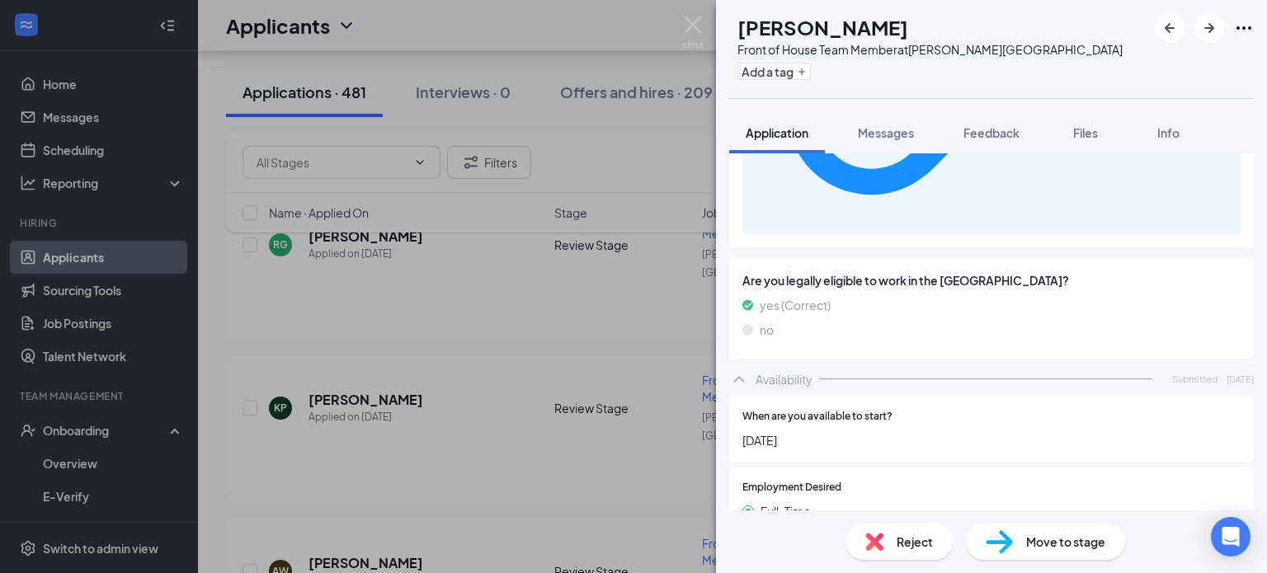
click at [415, 266] on div "AR [PERSON_NAME] Front of House Team Member at [PERSON_NAME][GEOGRAPHIC_DATA] A…" at bounding box center [633, 286] width 1267 height 573
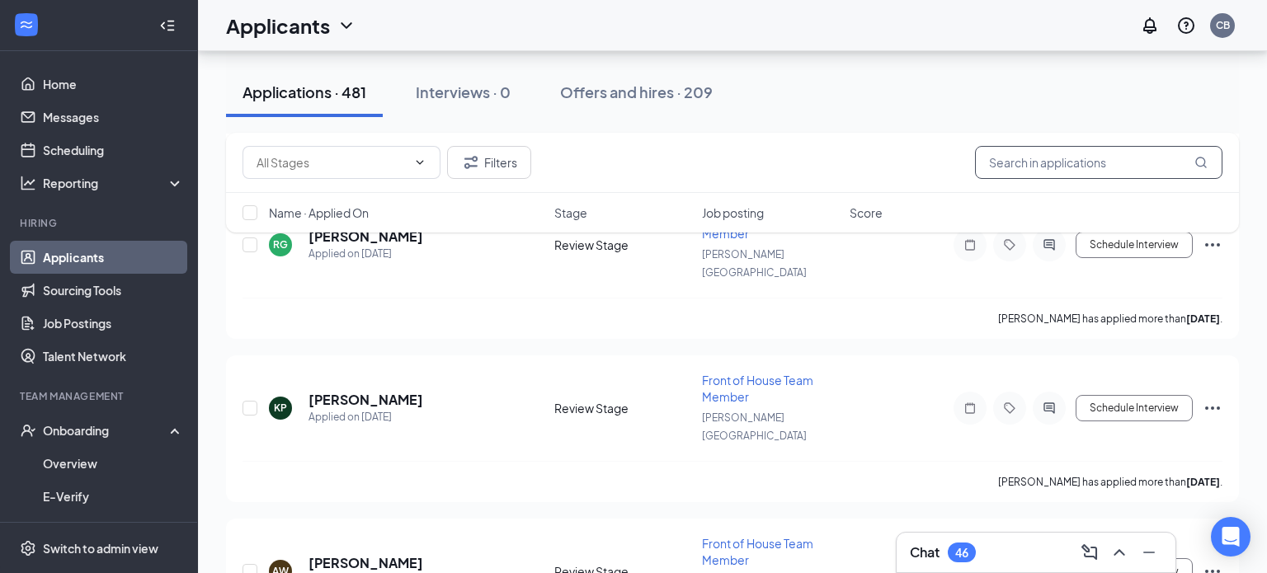
click at [1079, 147] on input "text" at bounding box center [1098, 162] width 247 height 33
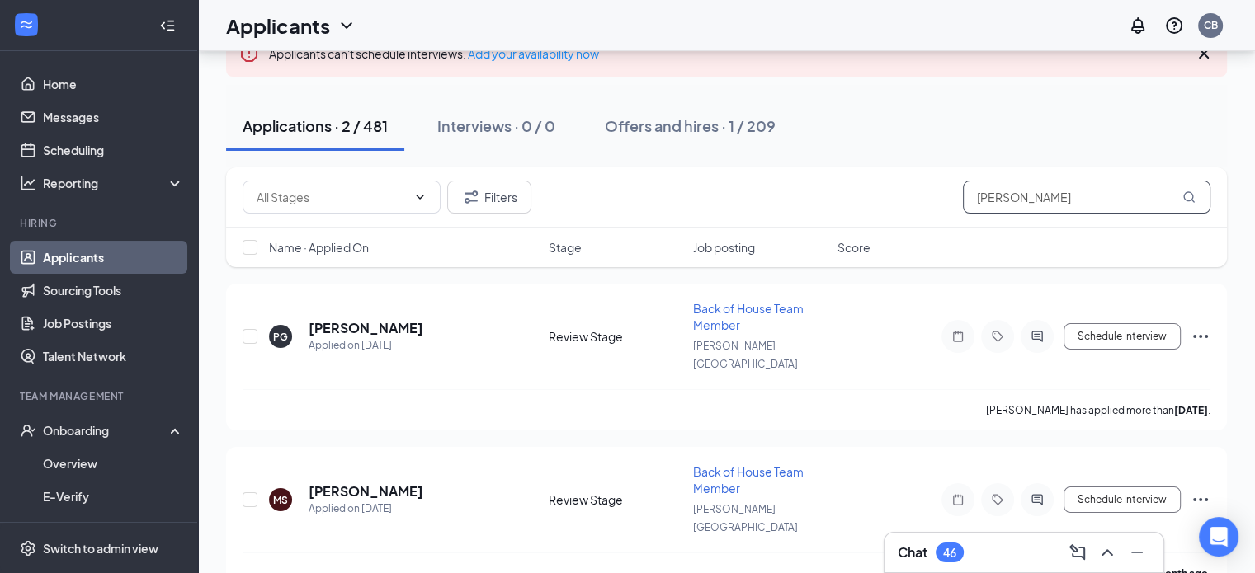
scroll to position [114, 0]
type input "[PERSON_NAME]"
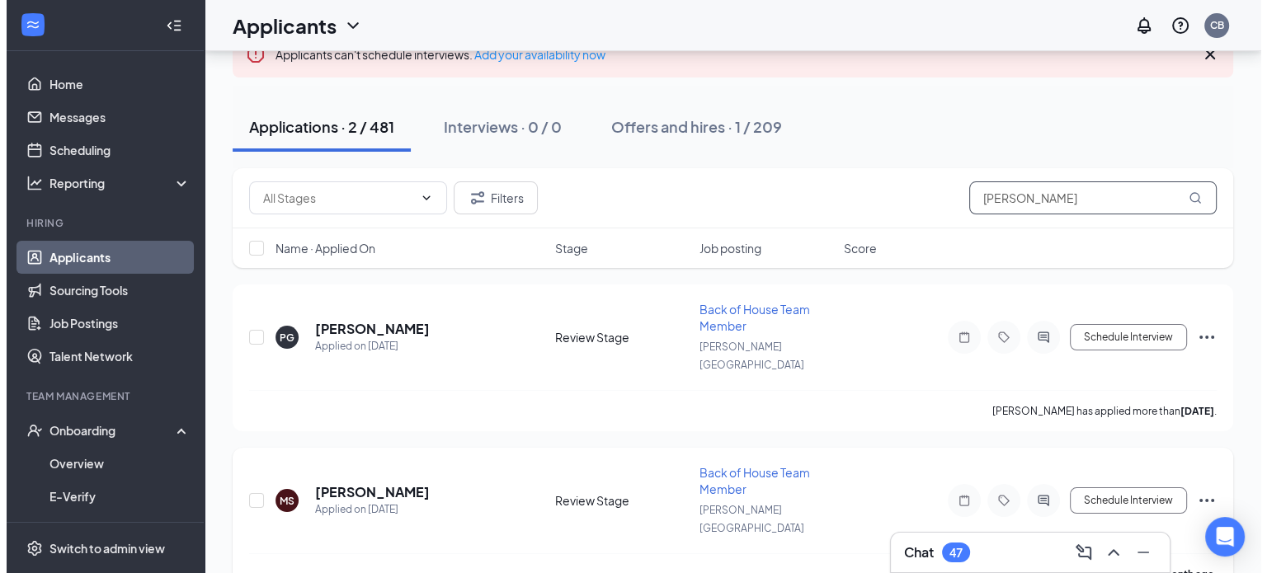
scroll to position [115, 0]
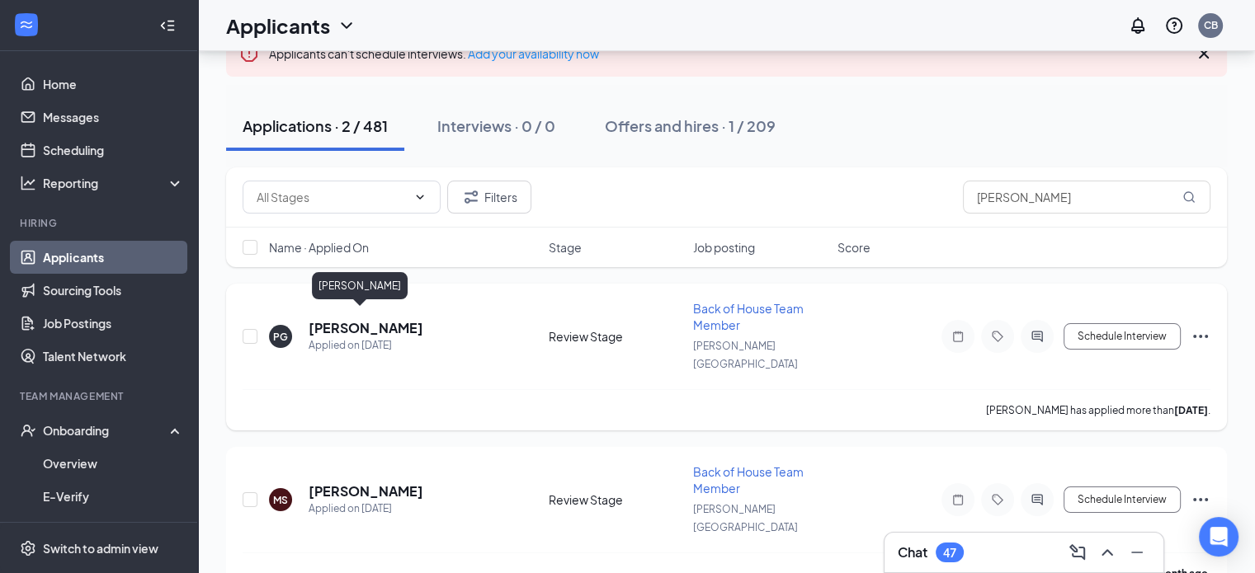
click at [323, 319] on h5 "[PERSON_NAME]" at bounding box center [365, 328] width 115 height 18
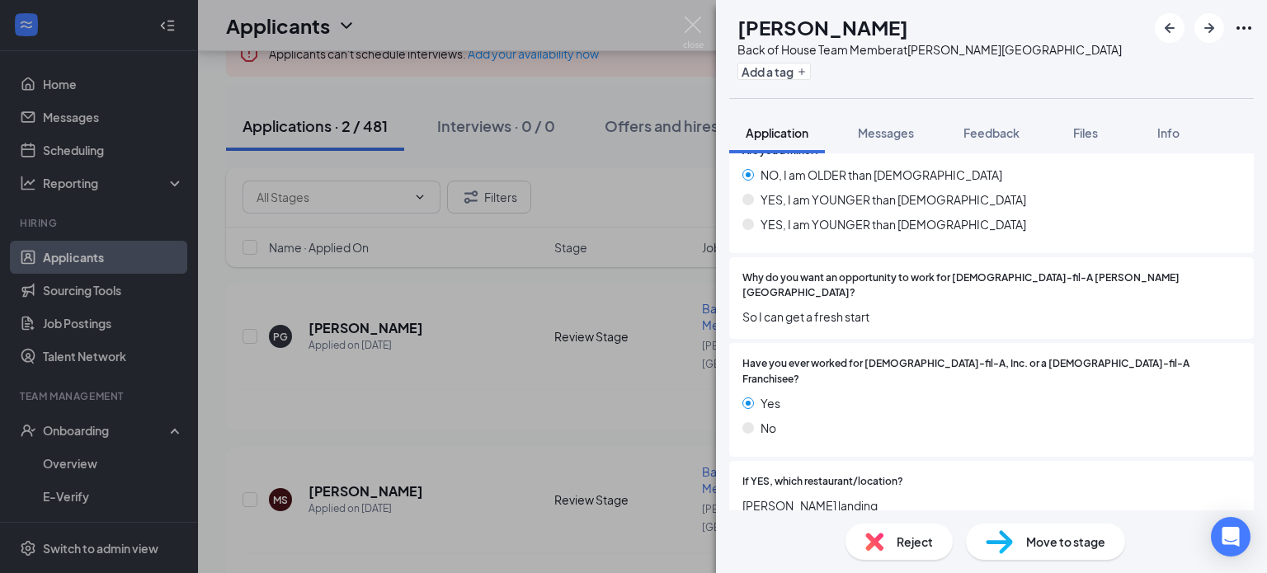
scroll to position [279, 0]
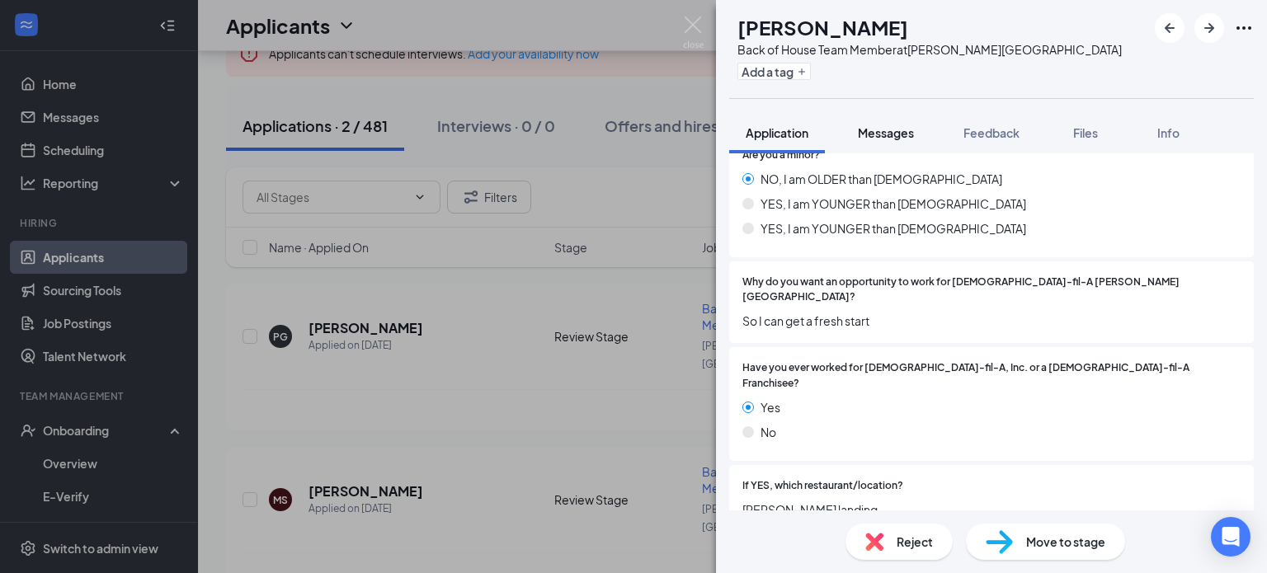
click at [872, 136] on span "Messages" at bounding box center [886, 132] width 56 height 15
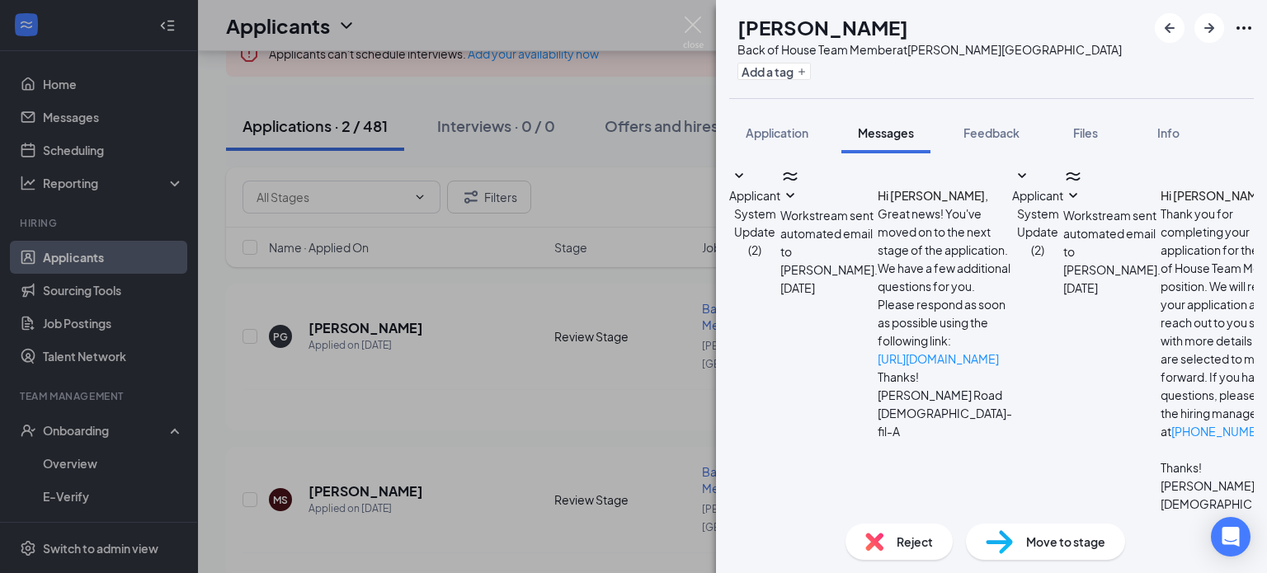
scroll to position [153, 0]
click at [825, 531] on textarea at bounding box center [825, 580] width 193 height 99
paste textarea "[PERSON_NAME]"
type textarea "A"
click at [847, 531] on textarea at bounding box center [825, 580] width 193 height 99
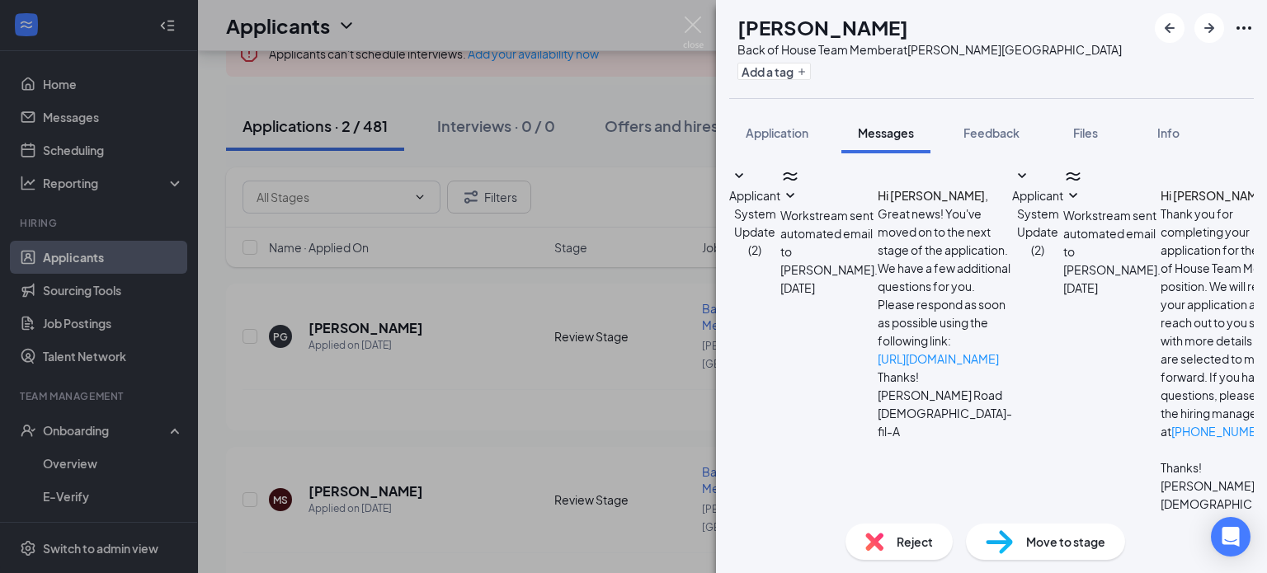
paste textarea "Hello! We have reviewed your application for a position at [DEMOGRAPHIC_DATA]-f…"
type textarea "Hello! We have reviewed your application for a position at [DEMOGRAPHIC_DATA]-f…"
checkbox input "true"
click at [799, 531] on textarea "Hello! We have reviewed your application for a position at [DEMOGRAPHIC_DATA]-f…" at bounding box center [825, 580] width 193 height 99
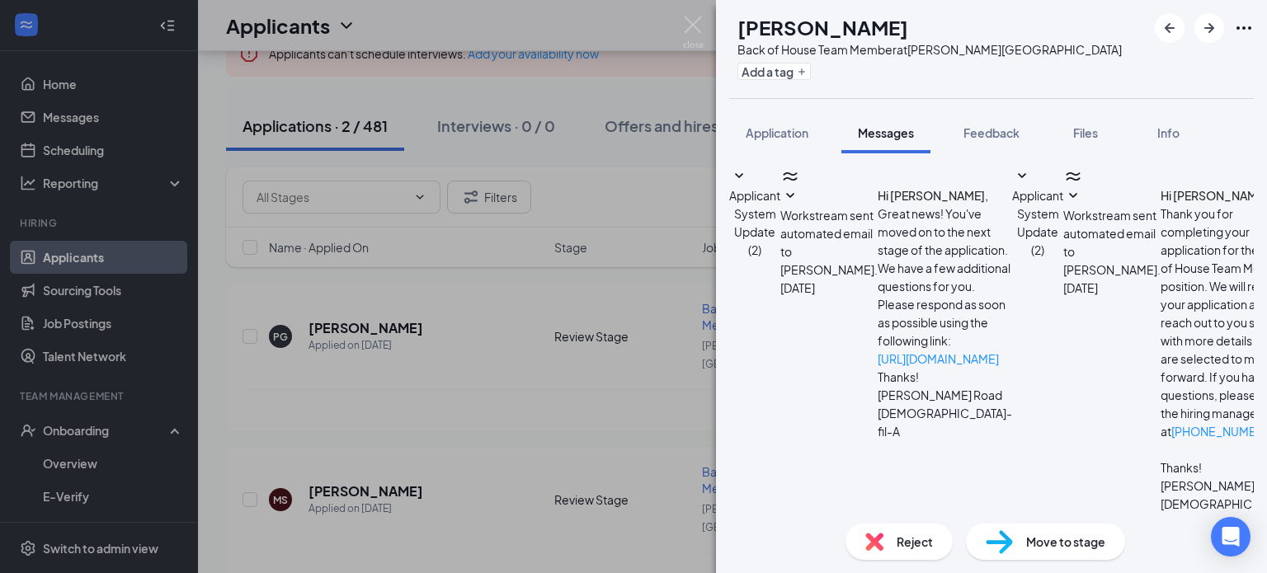
type textarea "Hello [PERSON_NAME]! We have reviewed your application for a position at [DEMOG…"
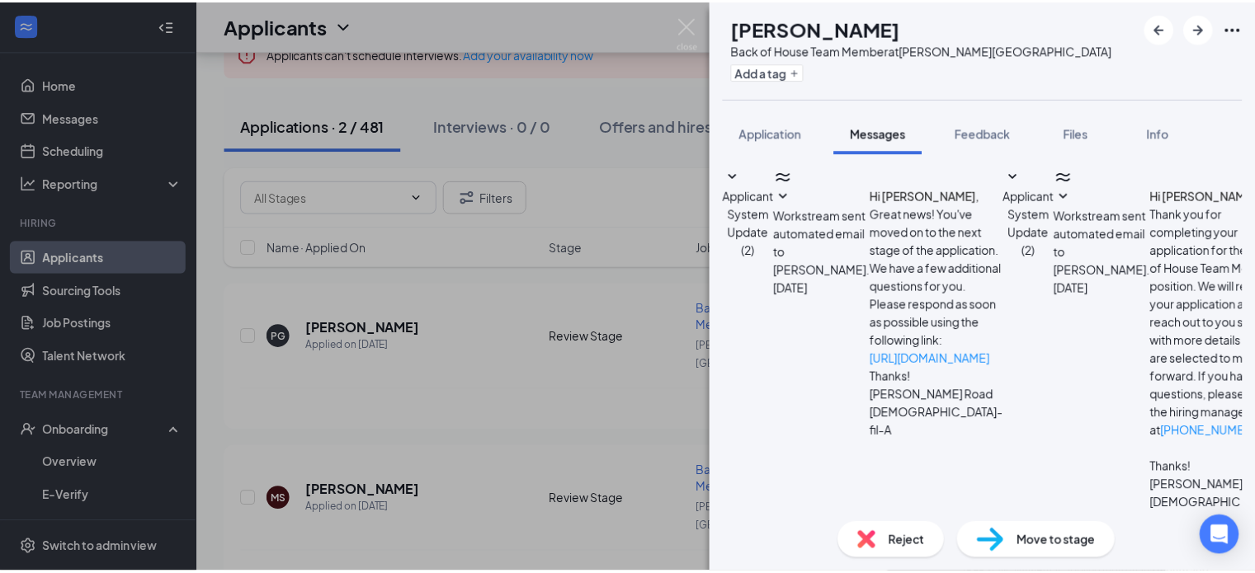
scroll to position [476, 0]
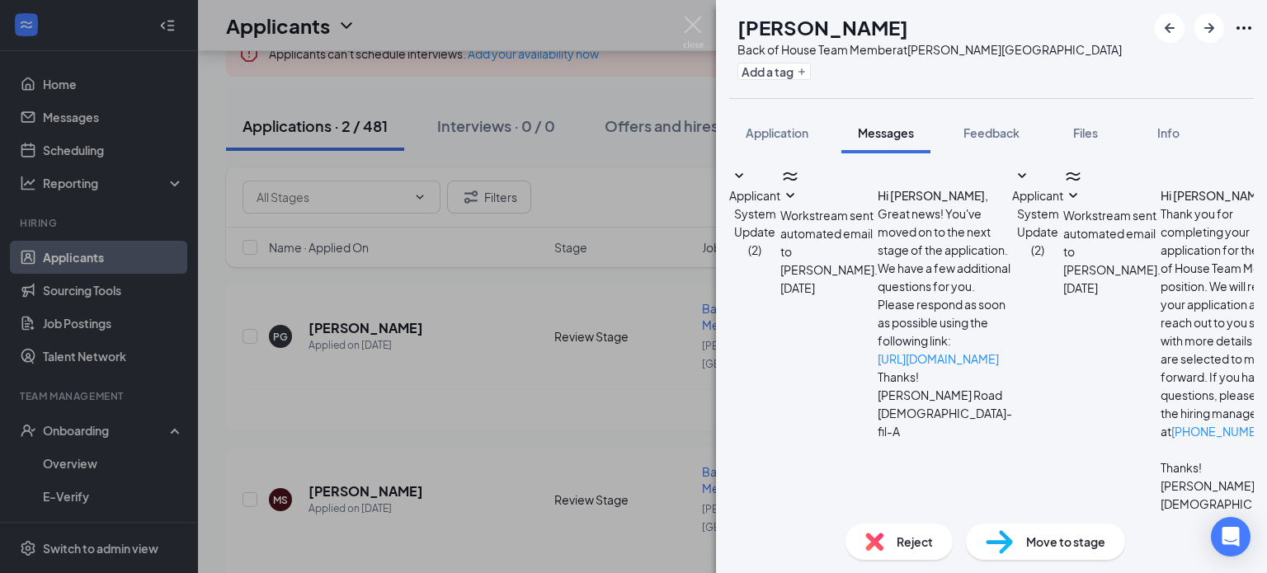
click at [125, 141] on div "PG [PERSON_NAME] Back of House Team Member at [PERSON_NAME][GEOGRAPHIC_DATA] Ad…" at bounding box center [633, 286] width 1267 height 573
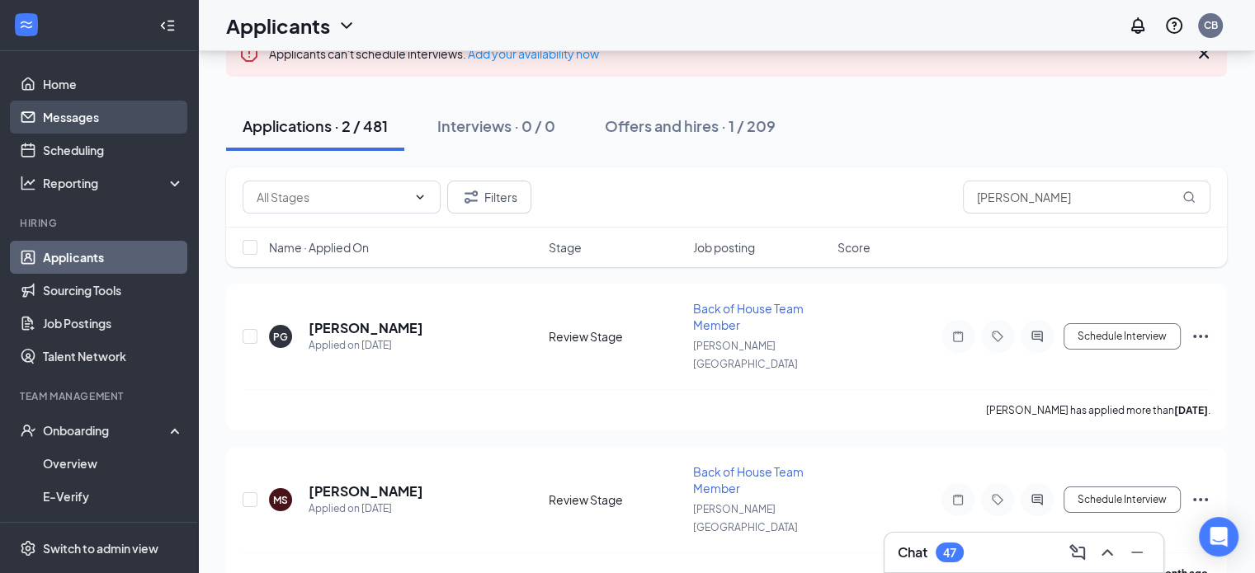
click at [87, 120] on link "Messages" at bounding box center [113, 117] width 141 height 33
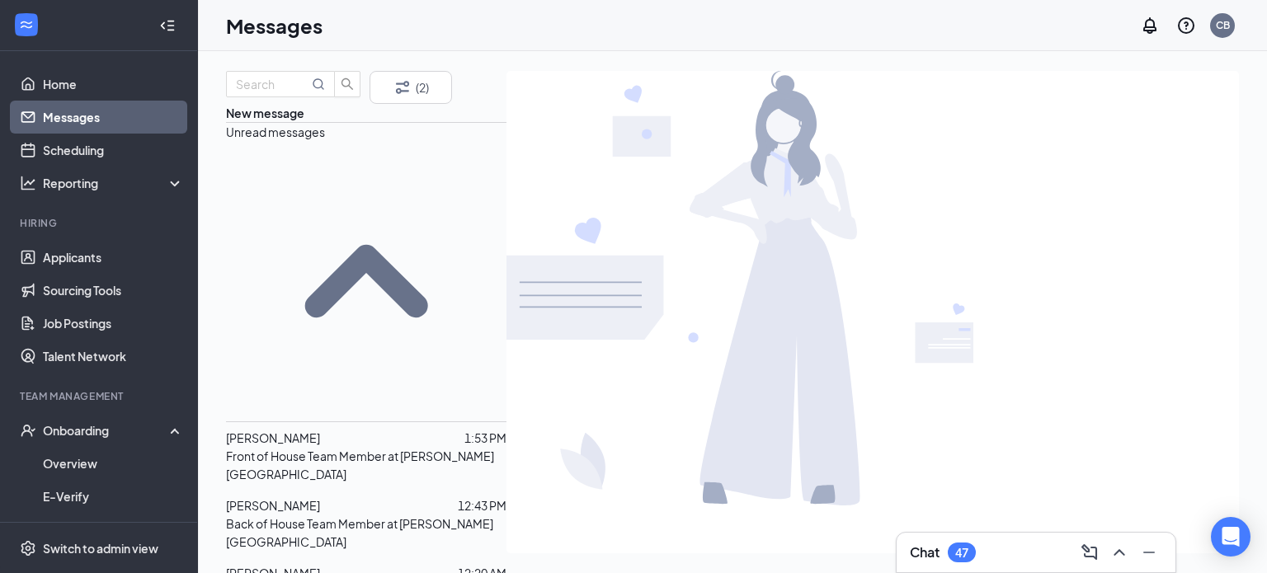
click at [330, 447] on p "Front of House Team Member at [PERSON_NAME][GEOGRAPHIC_DATA]" at bounding box center [366, 465] width 280 height 36
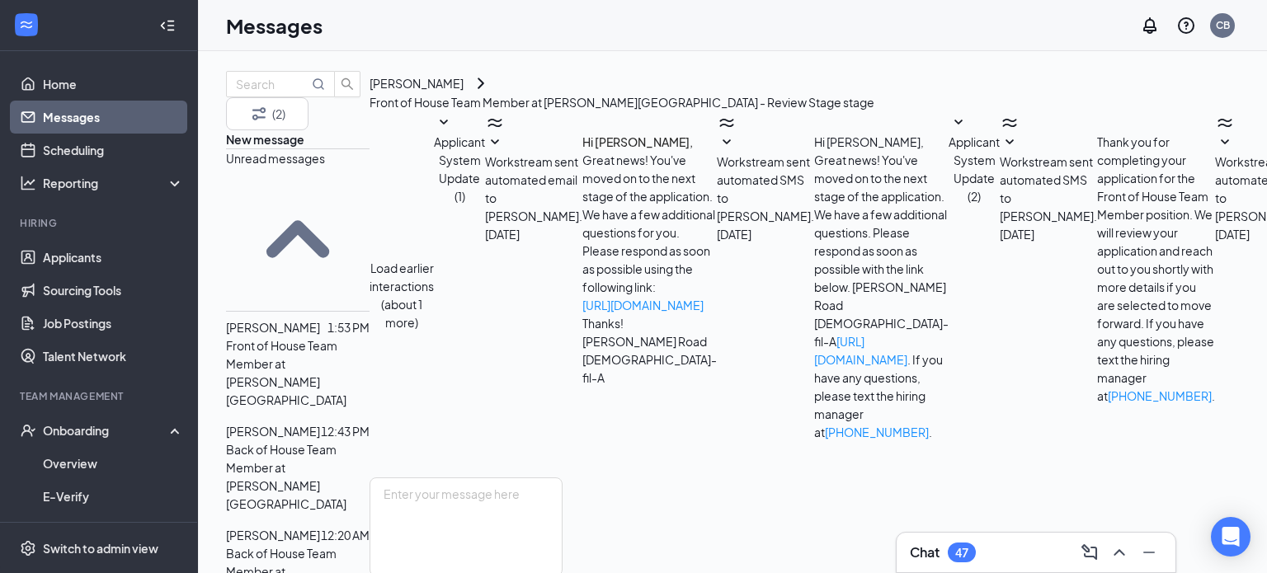
scroll to position [507, 0]
click at [563, 478] on textarea at bounding box center [466, 527] width 193 height 99
type textarea "Wonderful! We look forward to meeting you!"
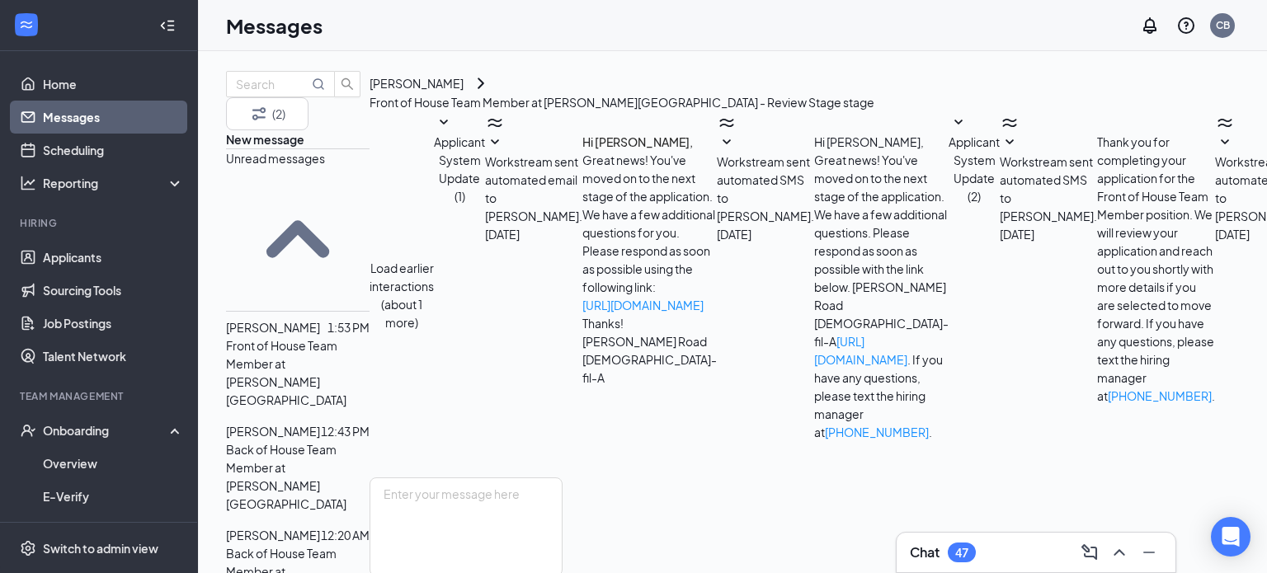
click at [491, 78] on icon "ChevronRight" at bounding box center [481, 83] width 20 height 20
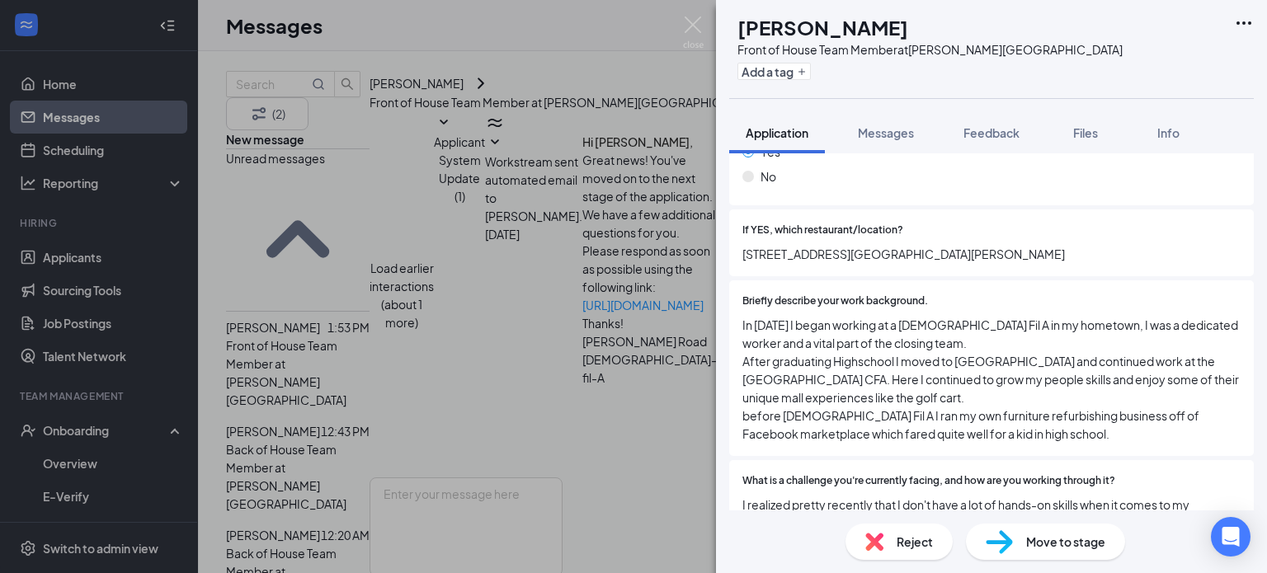
scroll to position [497, 0]
